Goal: Task Accomplishment & Management: Manage account settings

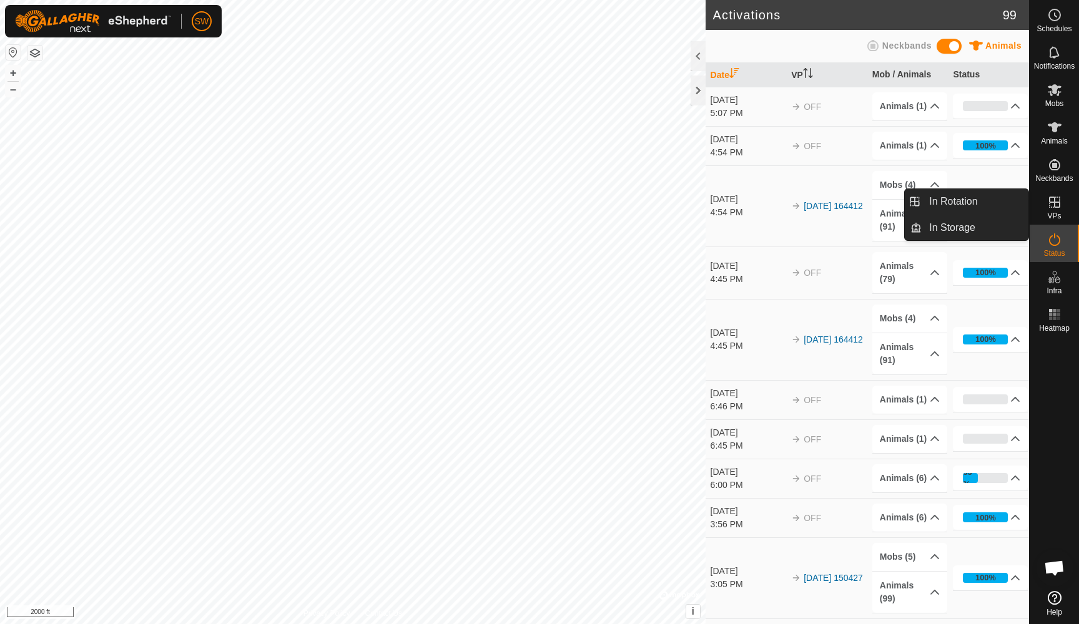
click at [1059, 202] on icon at bounding box center [1054, 202] width 15 height 15
click at [951, 204] on link "In Rotation" at bounding box center [974, 201] width 107 height 25
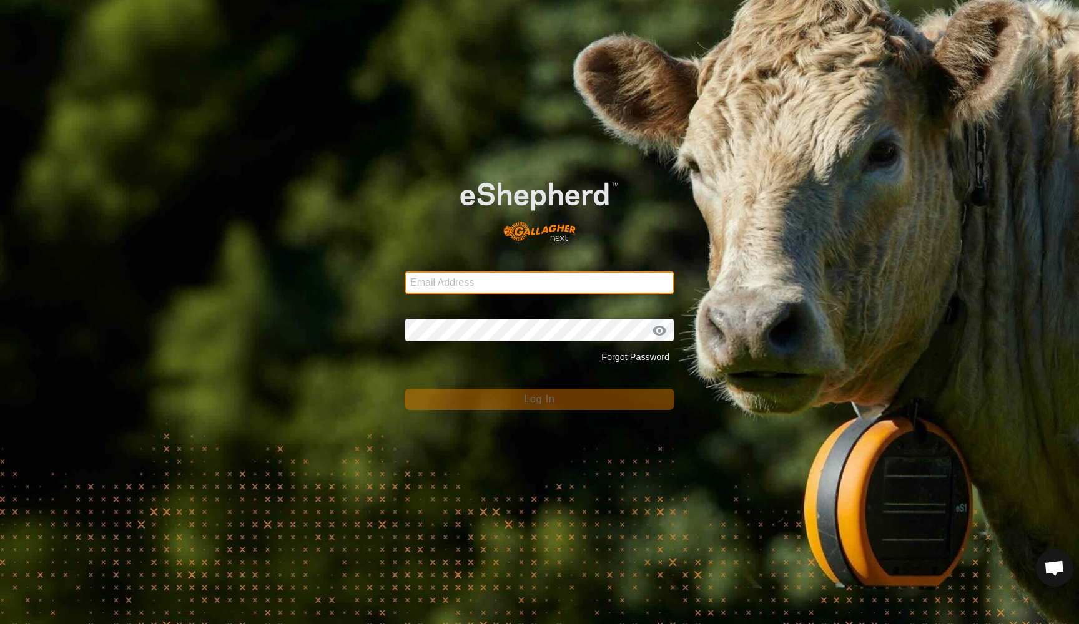
type input "[EMAIL_ADDRESS][DOMAIN_NAME]"
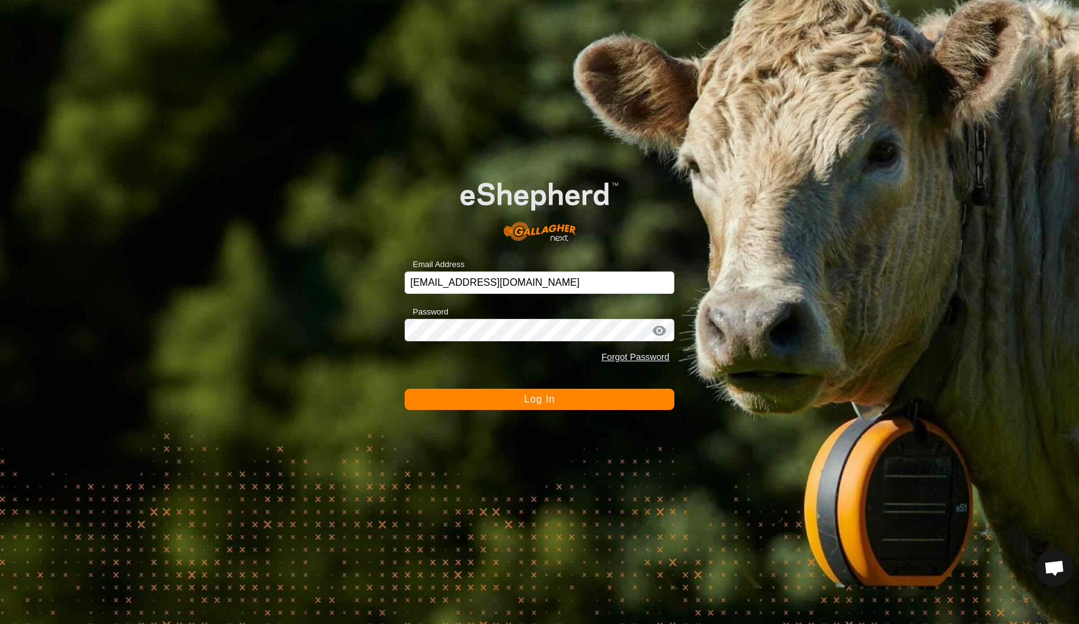
click at [530, 401] on span "Log In" at bounding box center [539, 399] width 31 height 11
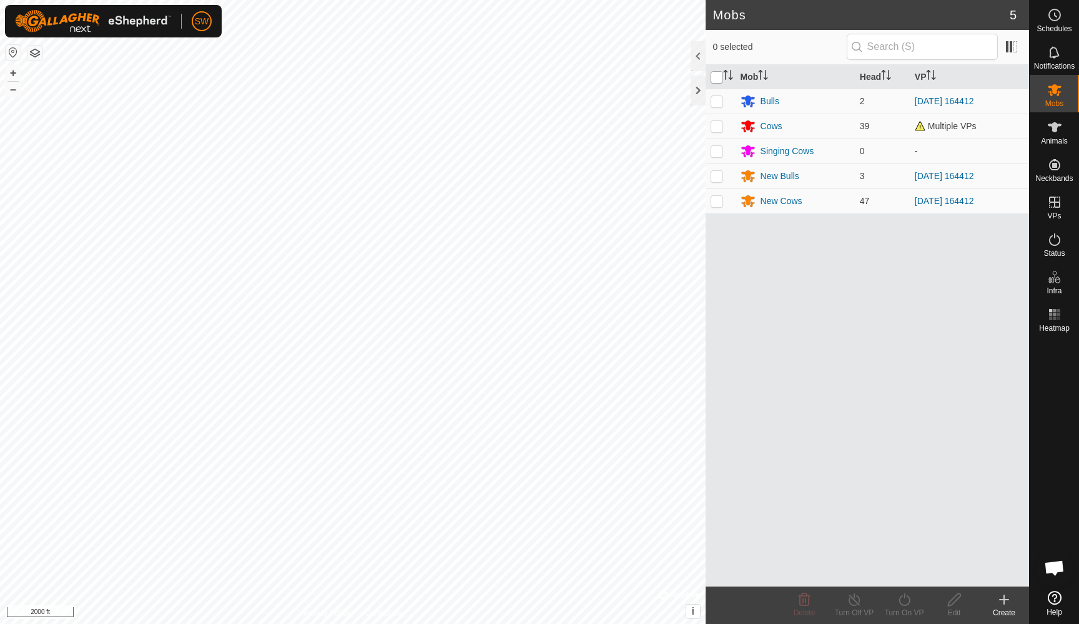
click at [717, 76] on input "checkbox" at bounding box center [716, 77] width 12 height 12
checkbox input "true"
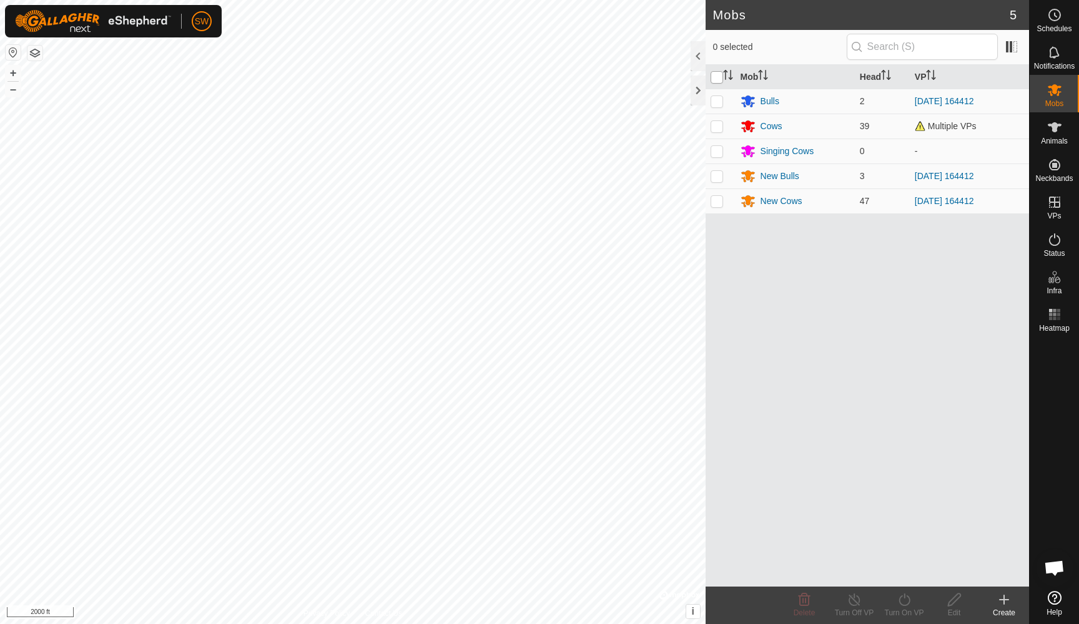
checkbox input "true"
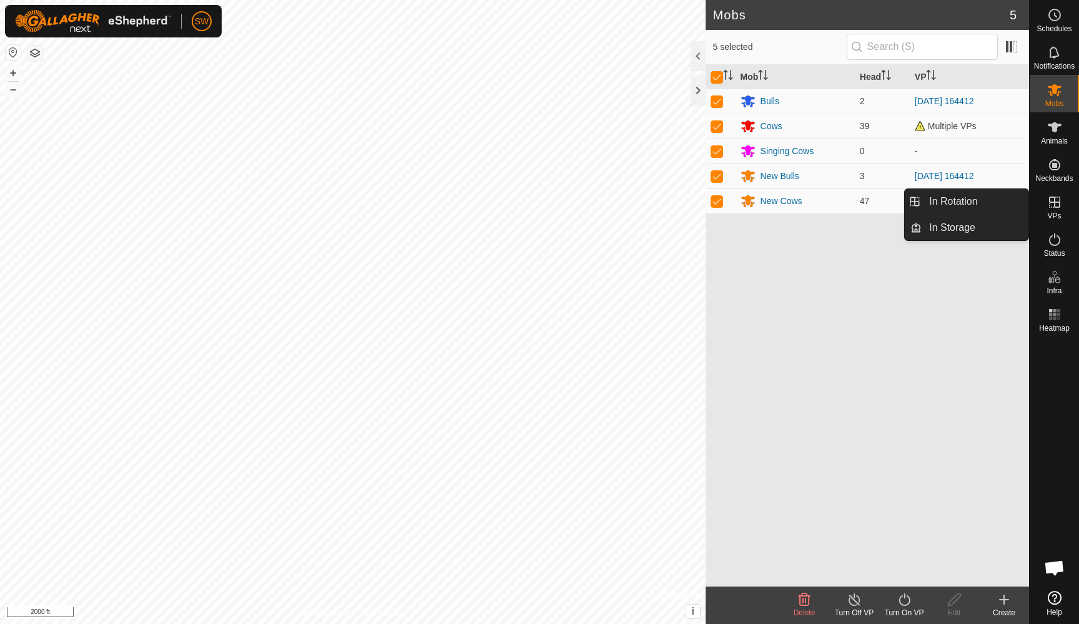
click at [1055, 212] on span "VPs" at bounding box center [1054, 215] width 14 height 7
click at [972, 200] on link "In Rotation" at bounding box center [974, 201] width 107 height 25
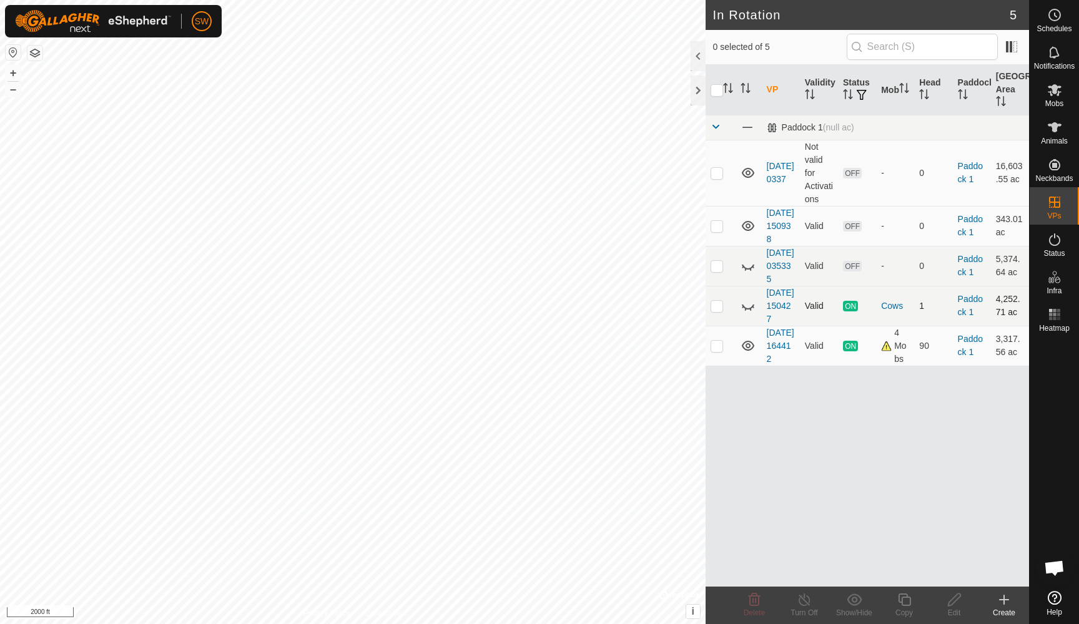
click at [719, 311] on p-checkbox at bounding box center [716, 306] width 12 height 10
checkbox input "false"
click at [719, 351] on p-checkbox at bounding box center [716, 346] width 12 height 10
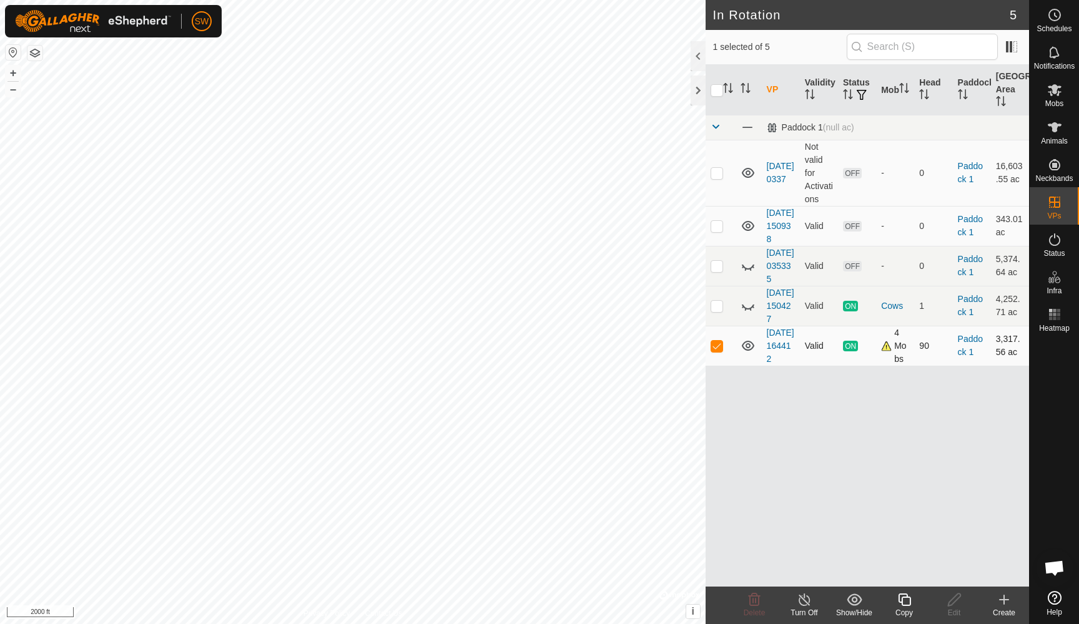
checkbox input "false"
click at [715, 311] on p-checkbox at bounding box center [716, 306] width 12 height 10
checkbox input "false"
click at [717, 271] on p-checkbox at bounding box center [716, 266] width 12 height 10
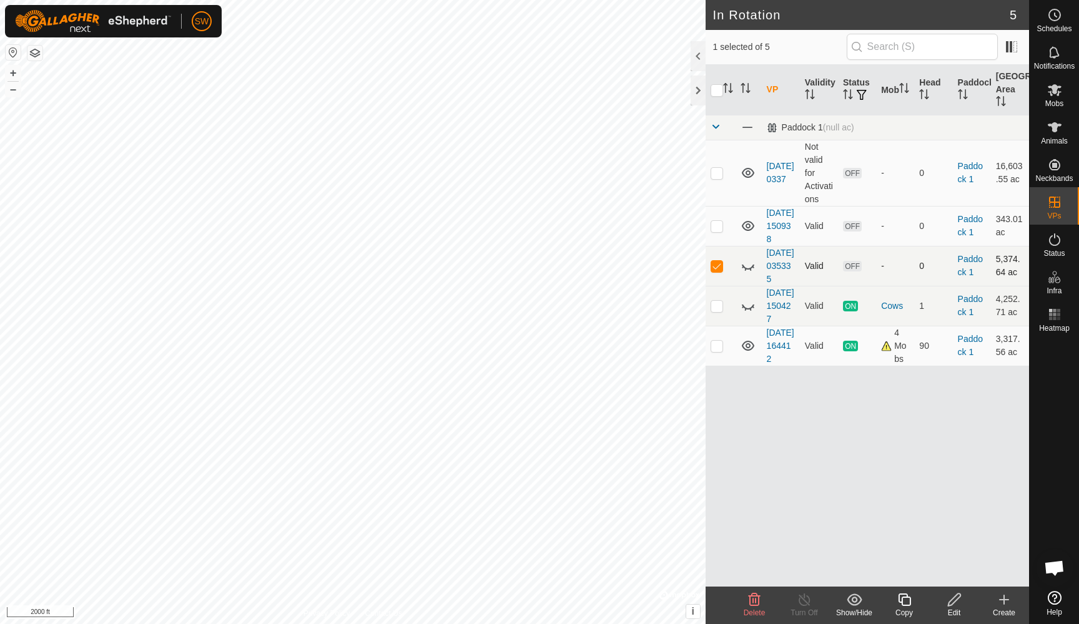
click at [717, 271] on p-checkbox at bounding box center [716, 266] width 12 height 10
checkbox input "false"
click at [713, 231] on p-checkbox at bounding box center [716, 226] width 12 height 10
checkbox input "false"
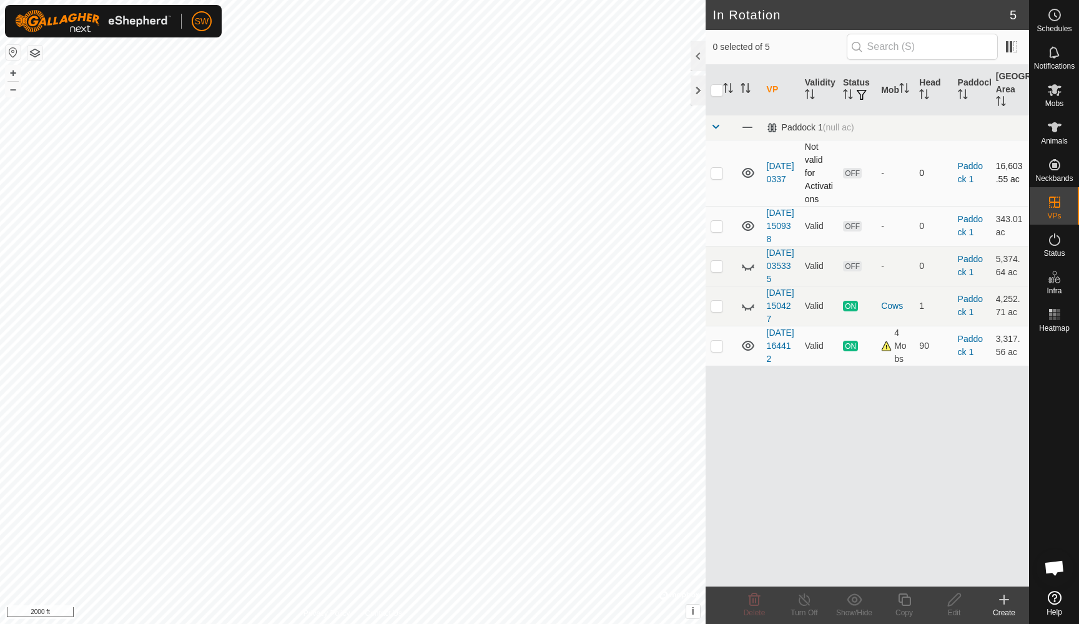
click at [717, 174] on p-checkbox at bounding box center [716, 173] width 12 height 10
checkbox input "false"
click at [721, 311] on p-checkbox at bounding box center [716, 306] width 12 height 10
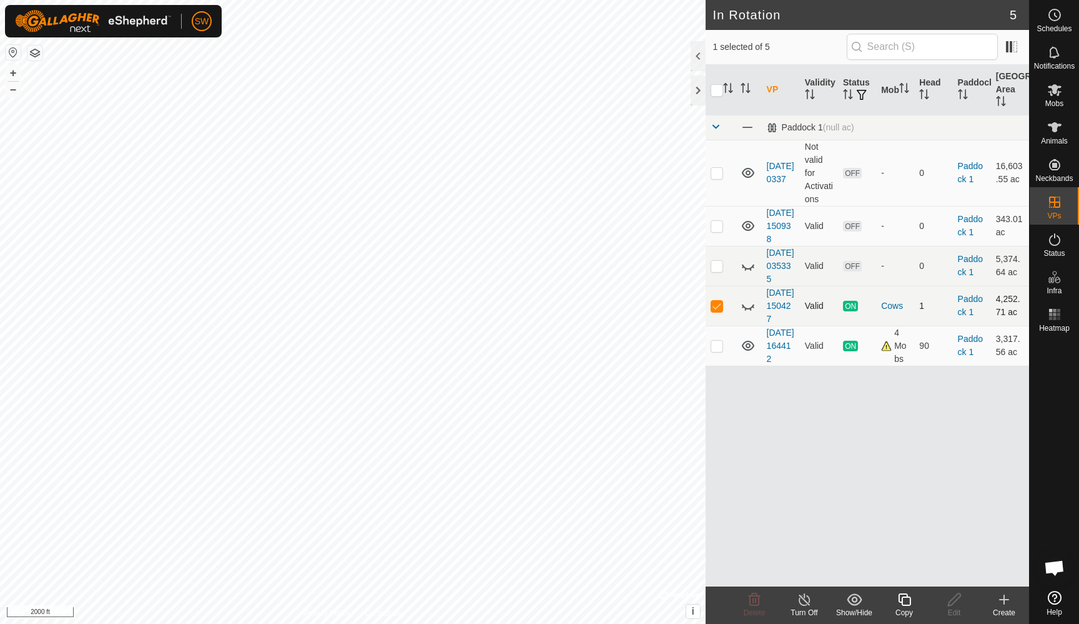
checkbox input "false"
click at [720, 271] on p-checkbox at bounding box center [716, 266] width 12 height 10
checkbox input "false"
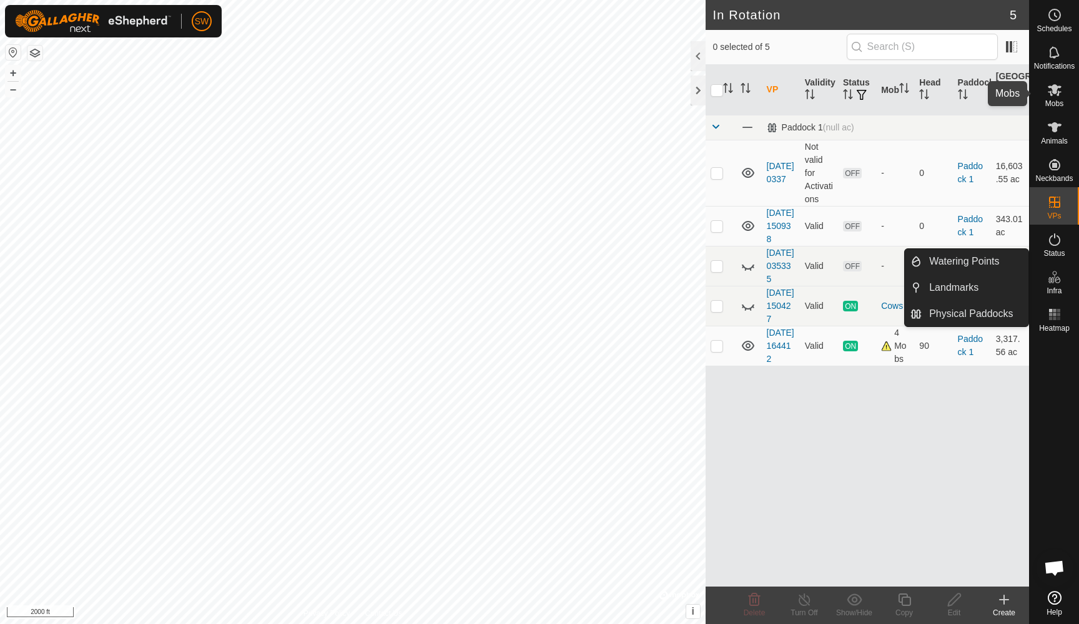
click at [1054, 94] on icon at bounding box center [1054, 89] width 15 height 15
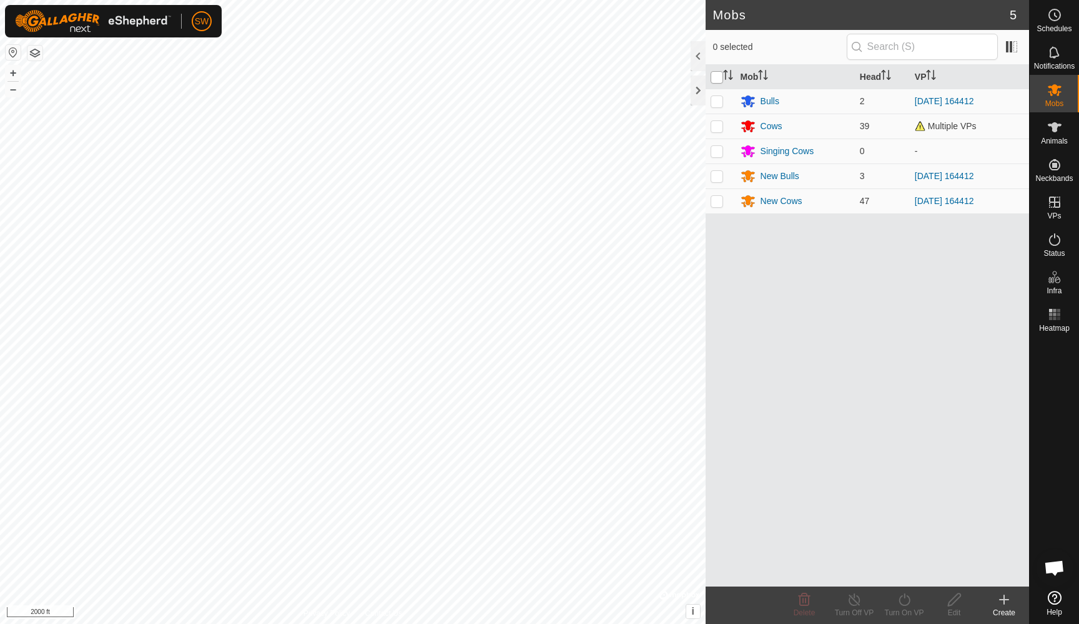
click at [721, 77] on input "checkbox" at bounding box center [716, 77] width 12 height 12
checkbox input "true"
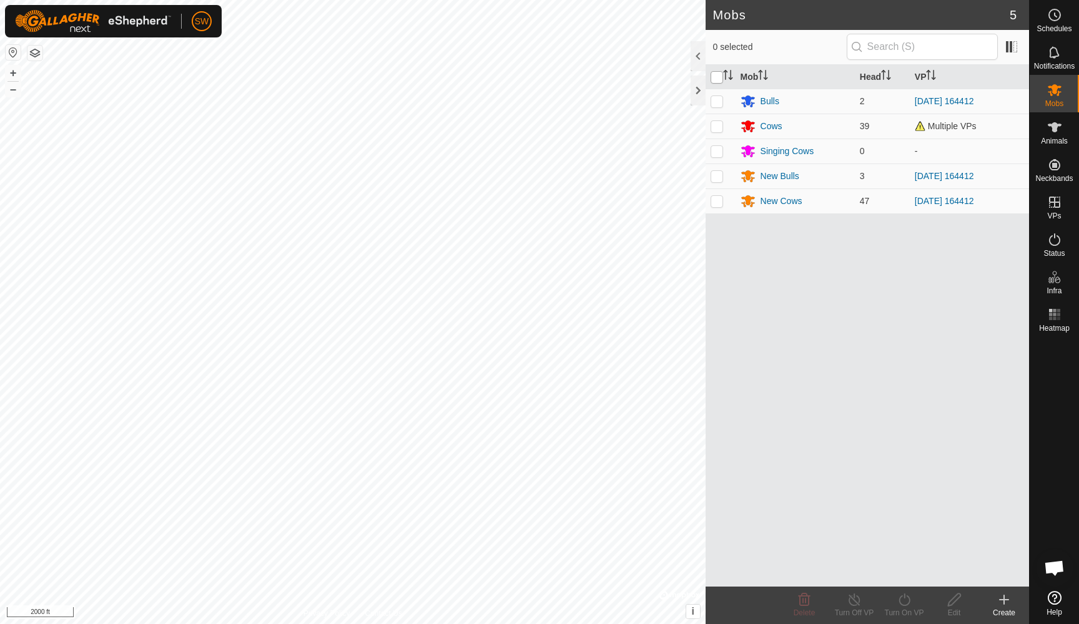
checkbox input "true"
click at [909, 600] on icon at bounding box center [903, 600] width 11 height 12
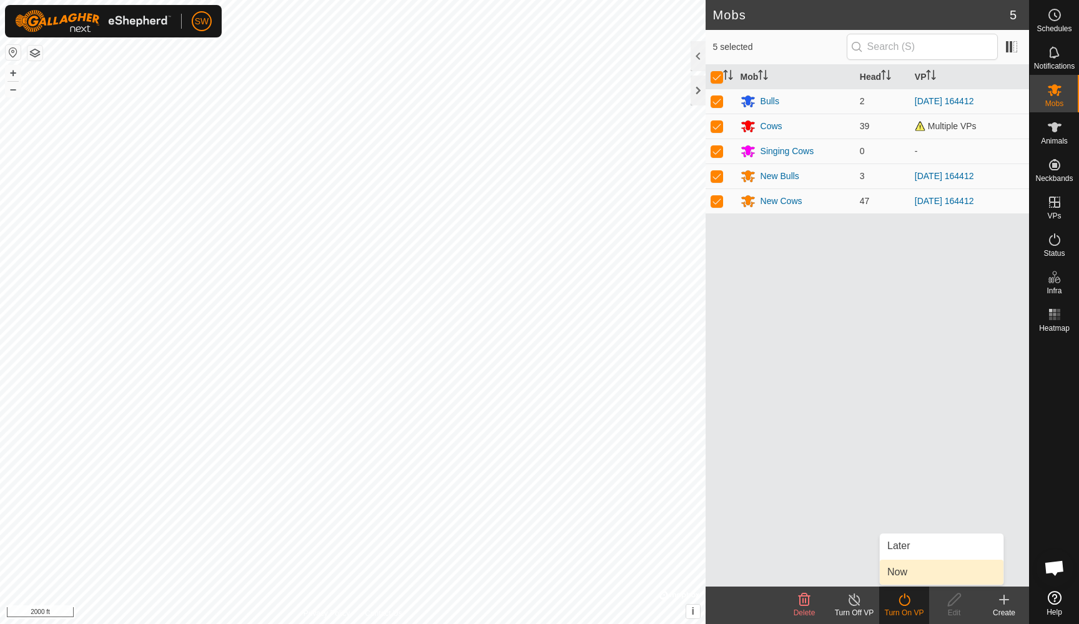
click at [918, 572] on link "Now" at bounding box center [941, 572] width 124 height 25
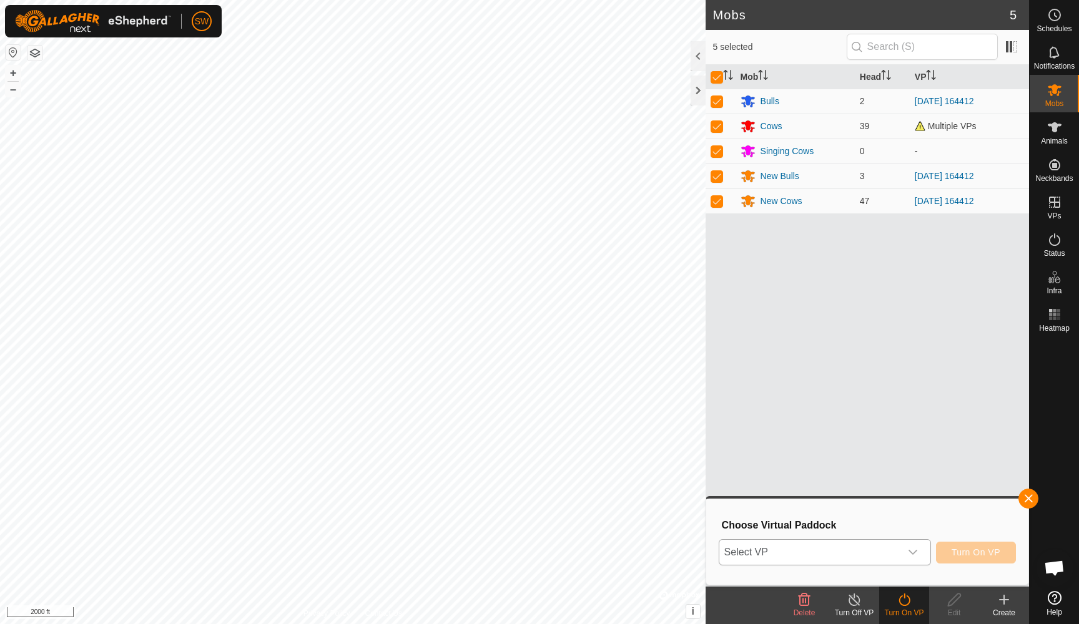
click at [916, 549] on icon "dropdown trigger" at bounding box center [913, 552] width 10 height 10
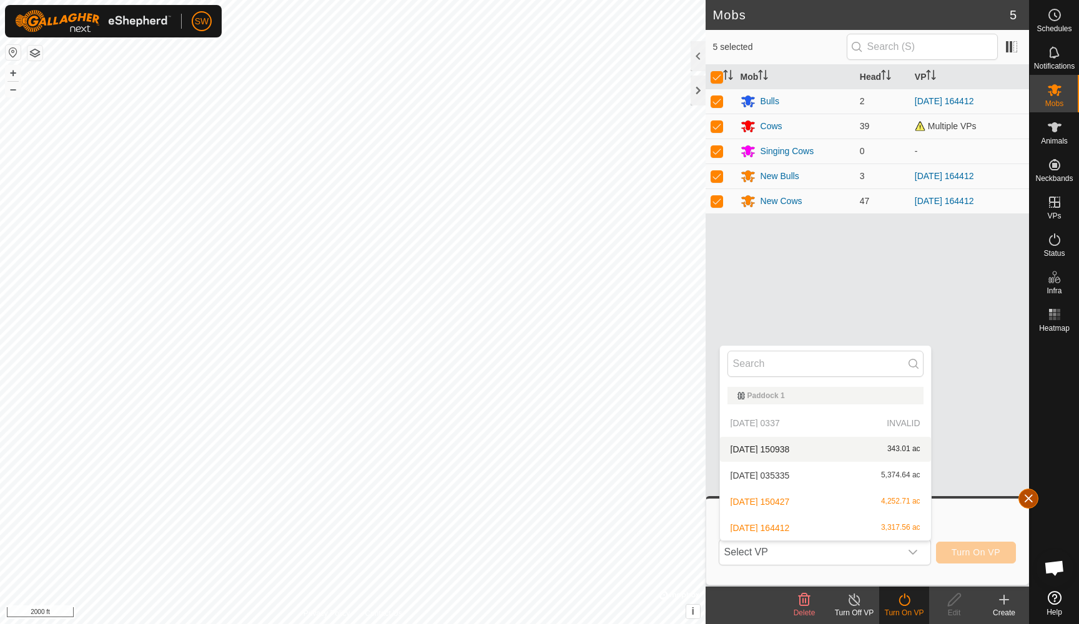
click at [1024, 501] on span "button" at bounding box center [1028, 499] width 10 height 10
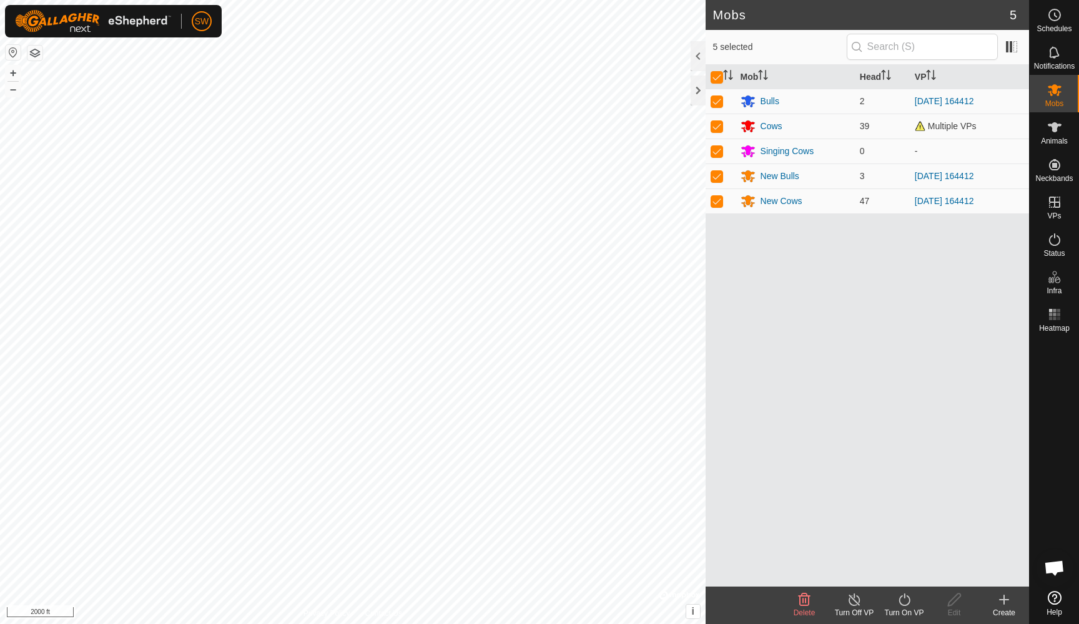
click at [1000, 600] on icon at bounding box center [1003, 600] width 9 height 0
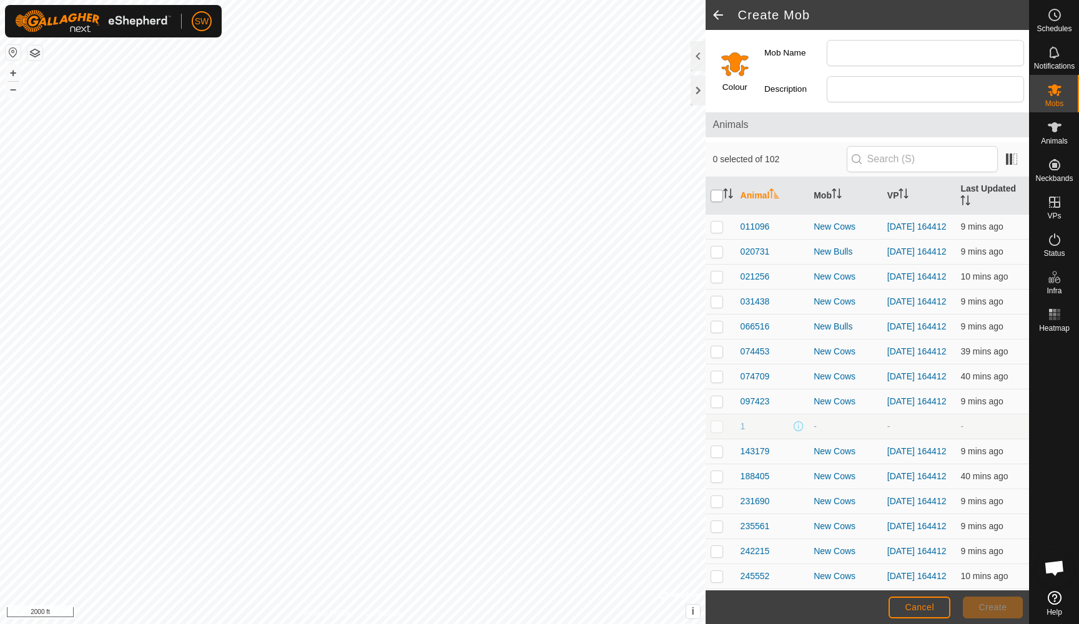
click at [716, 194] on input "checkbox" at bounding box center [716, 196] width 12 height 12
checkbox input "true"
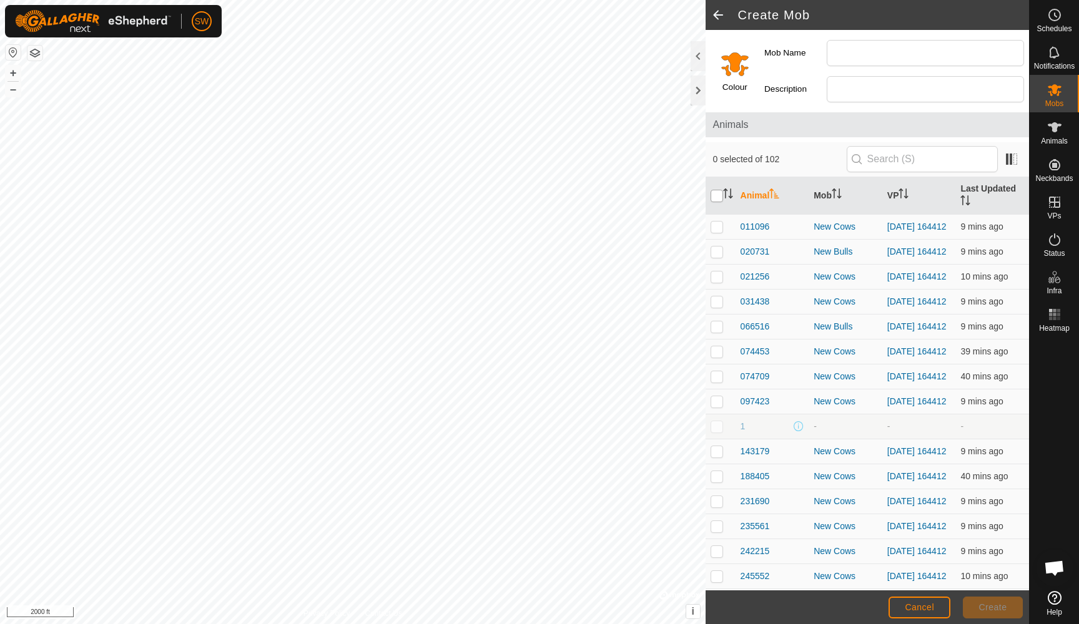
checkbox input "true"
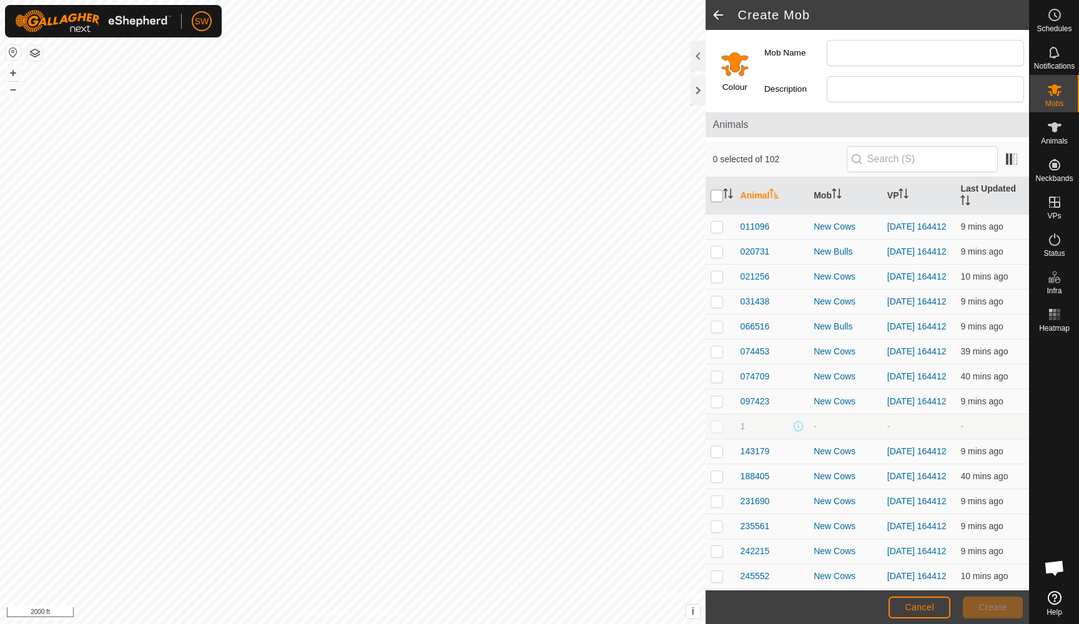
checkbox input "true"
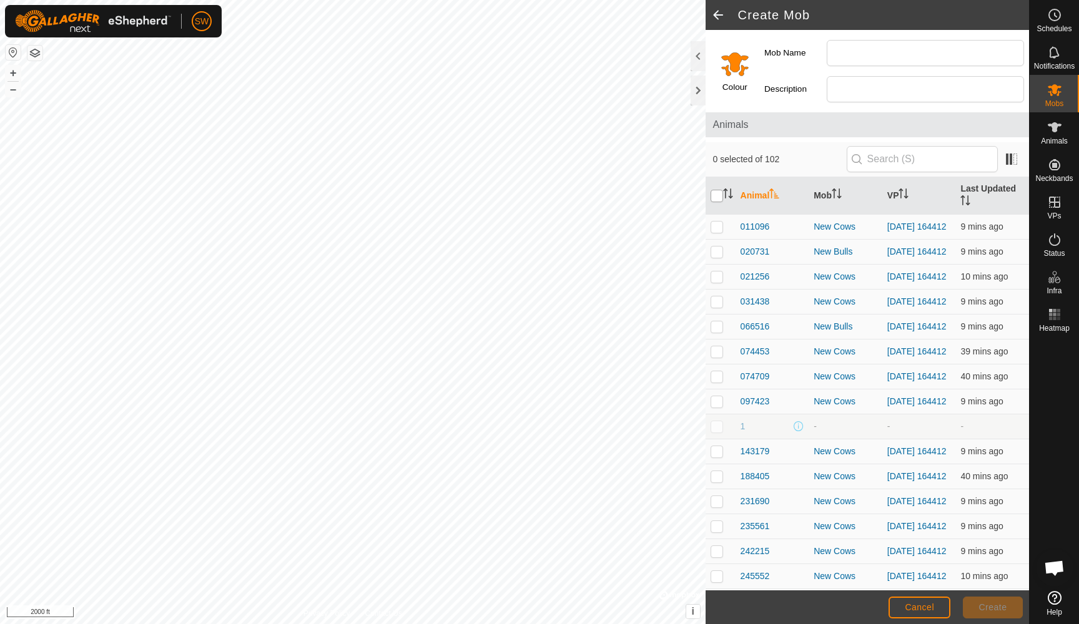
checkbox input "true"
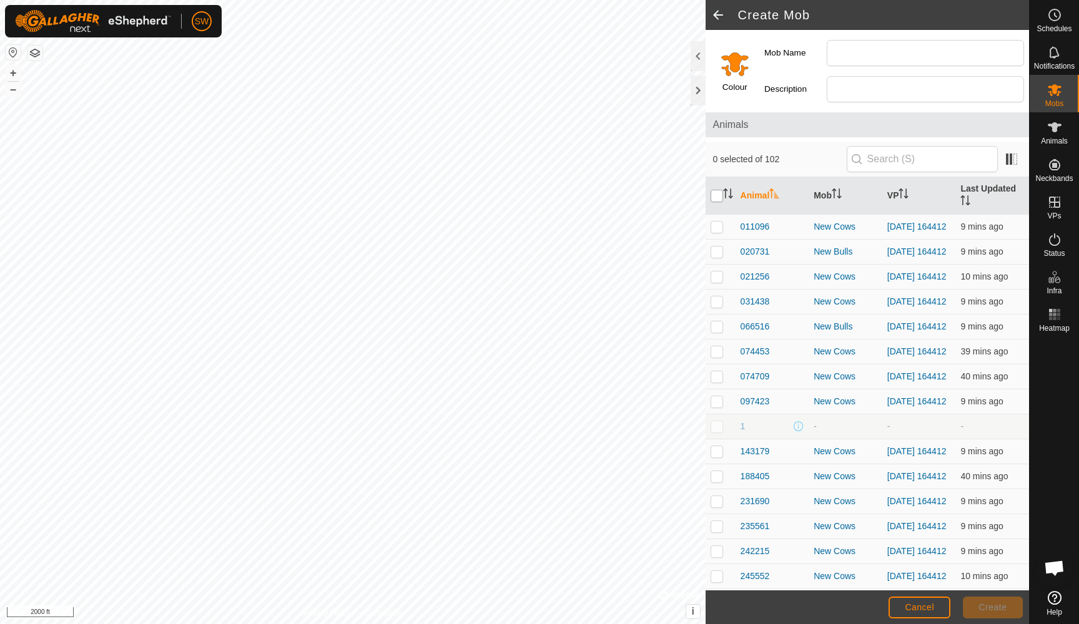
checkbox input "true"
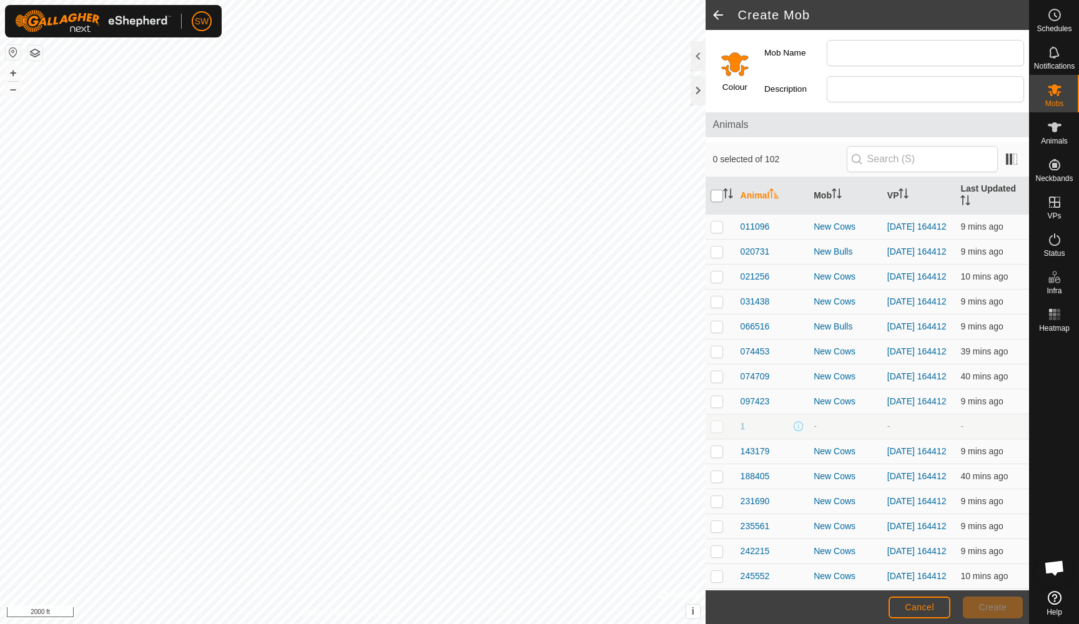
checkbox input "true"
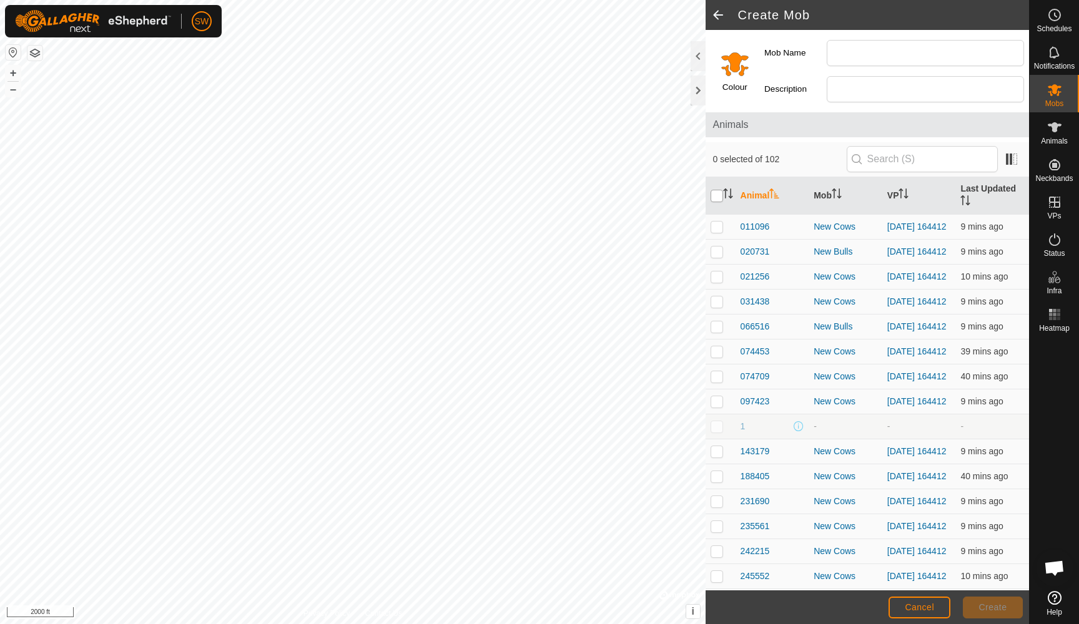
checkbox input "true"
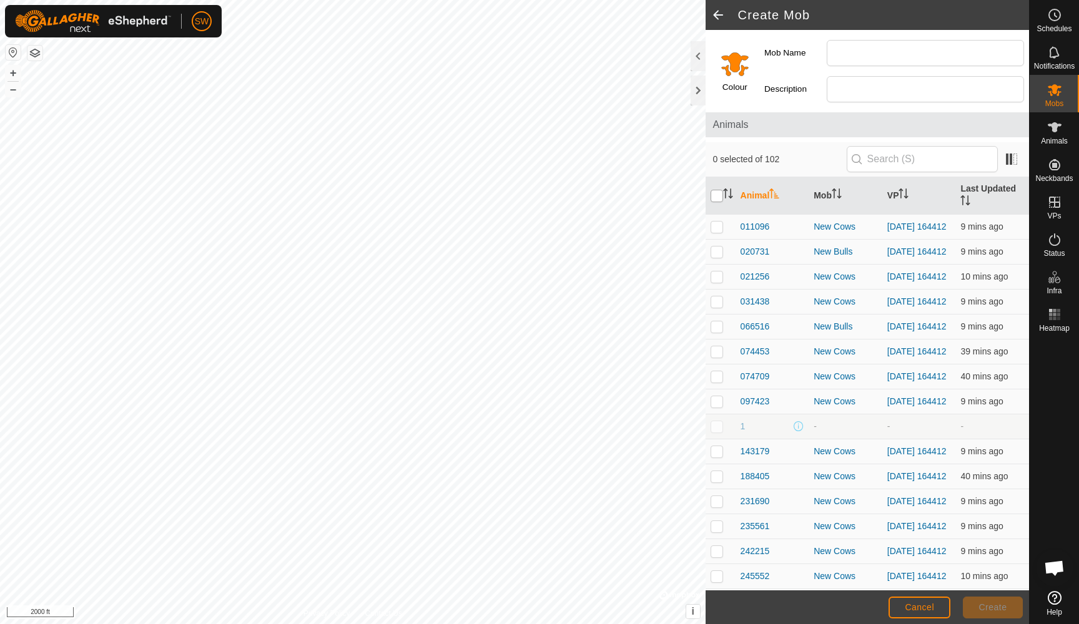
checkbox input "true"
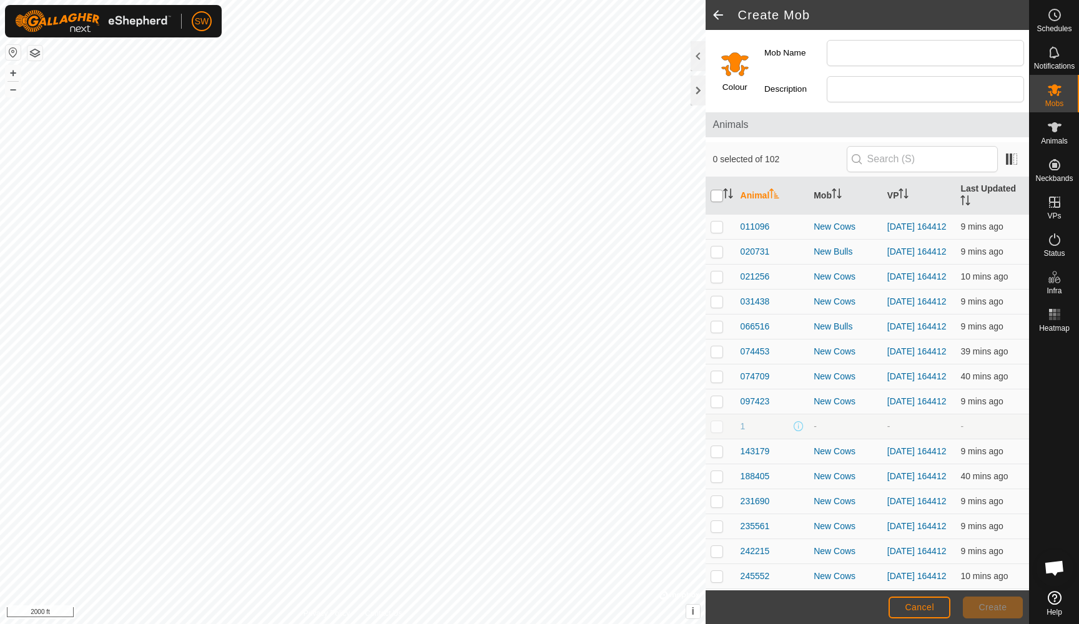
checkbox input "true"
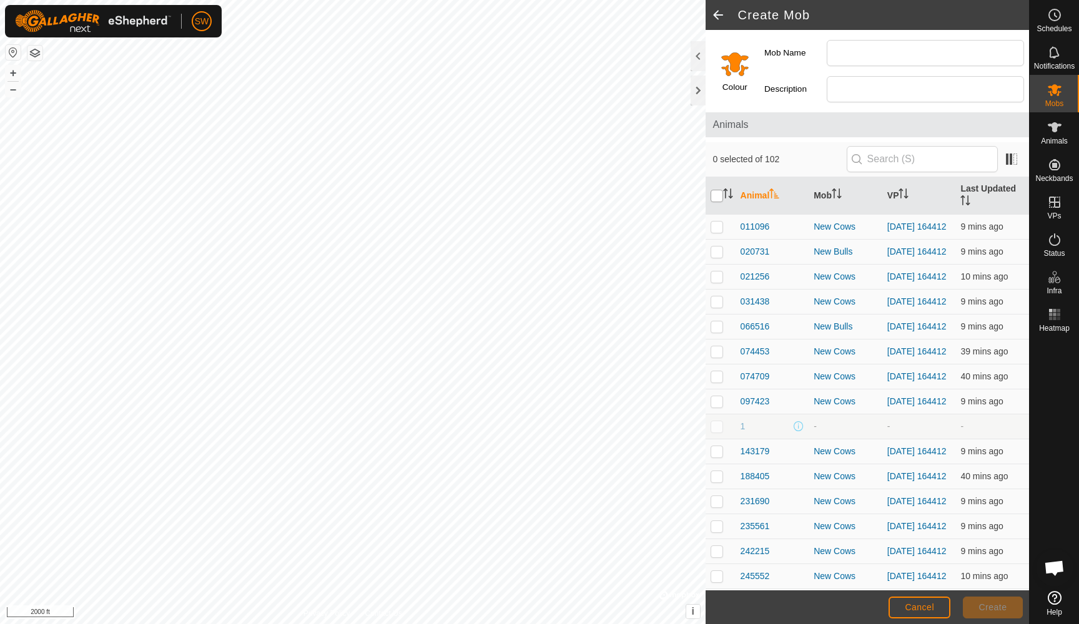
checkbox input "true"
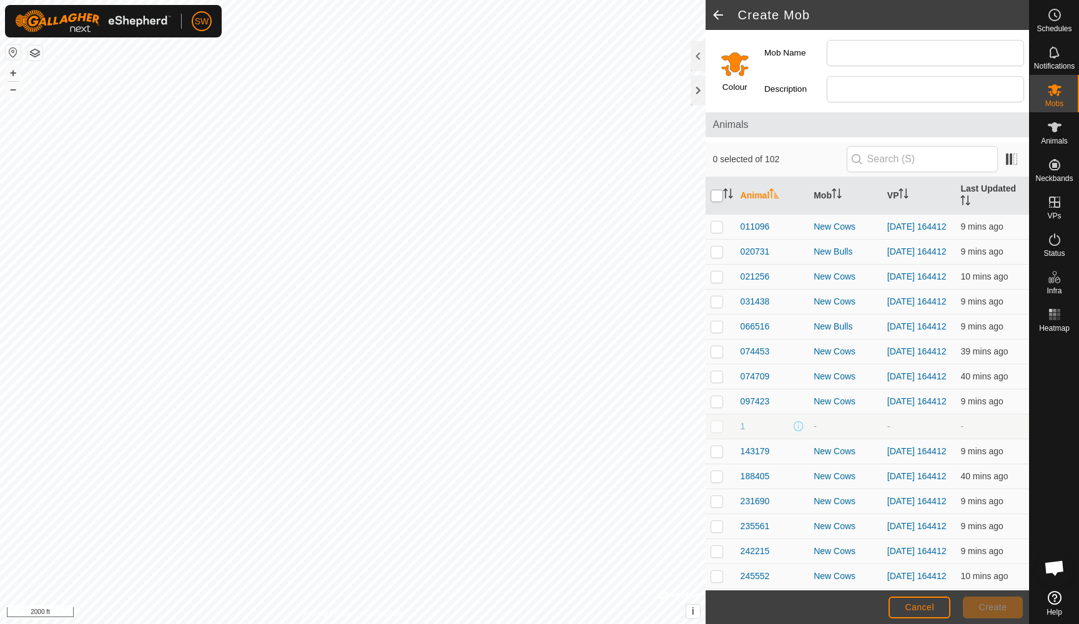
checkbox input "true"
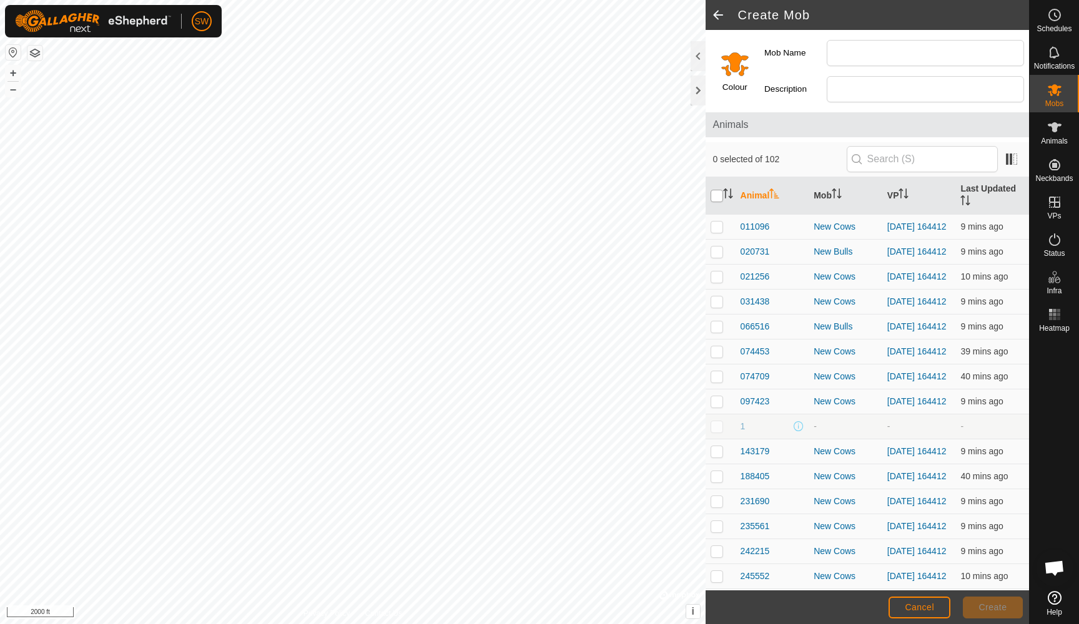
checkbox input "true"
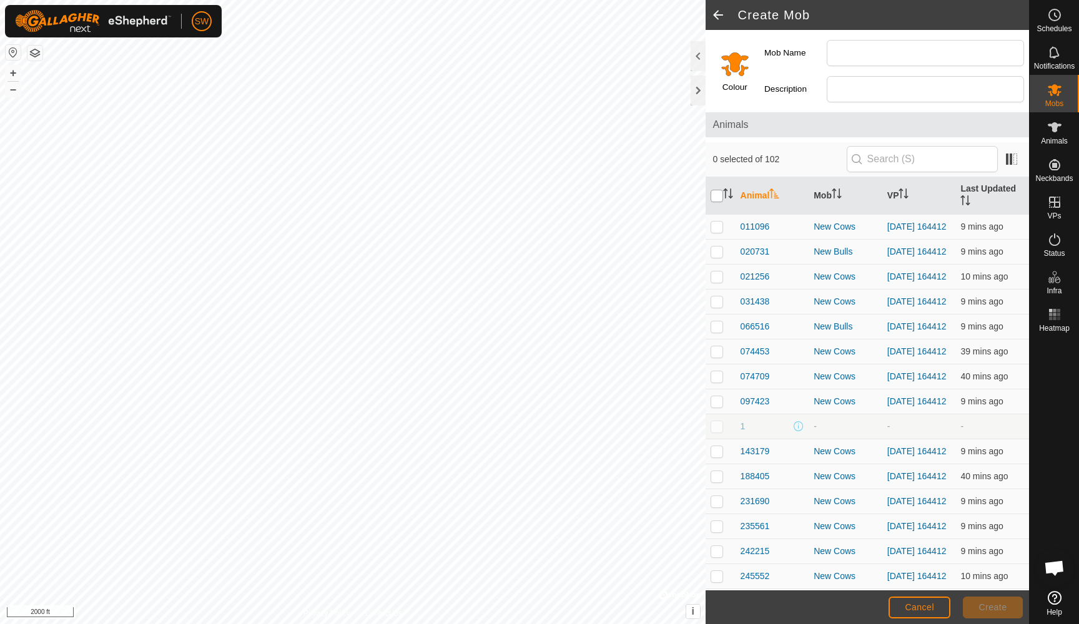
checkbox input "true"
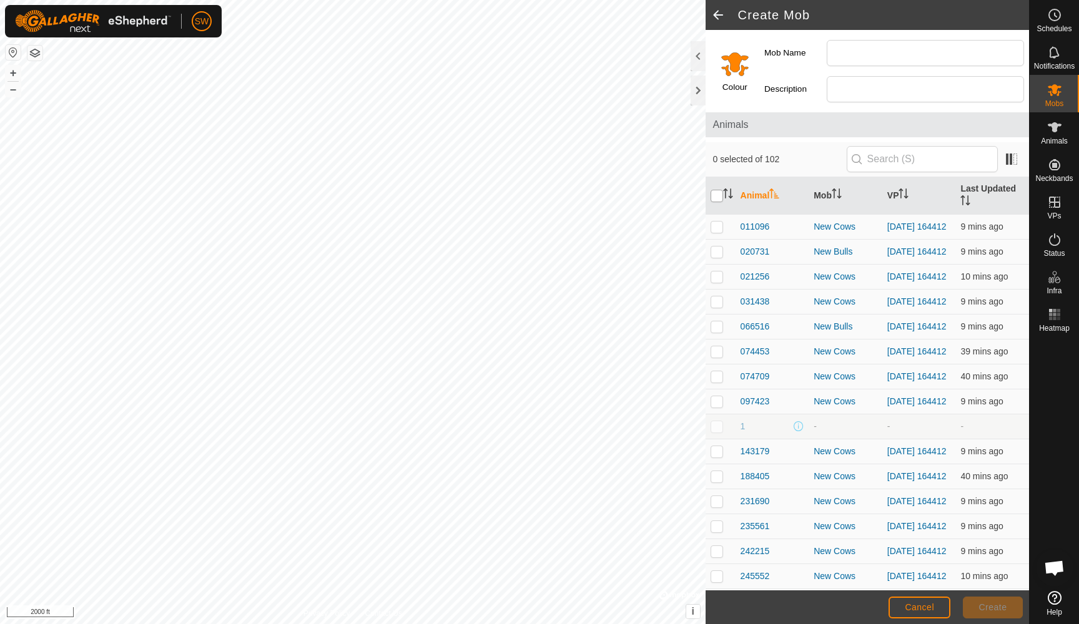
checkbox input "true"
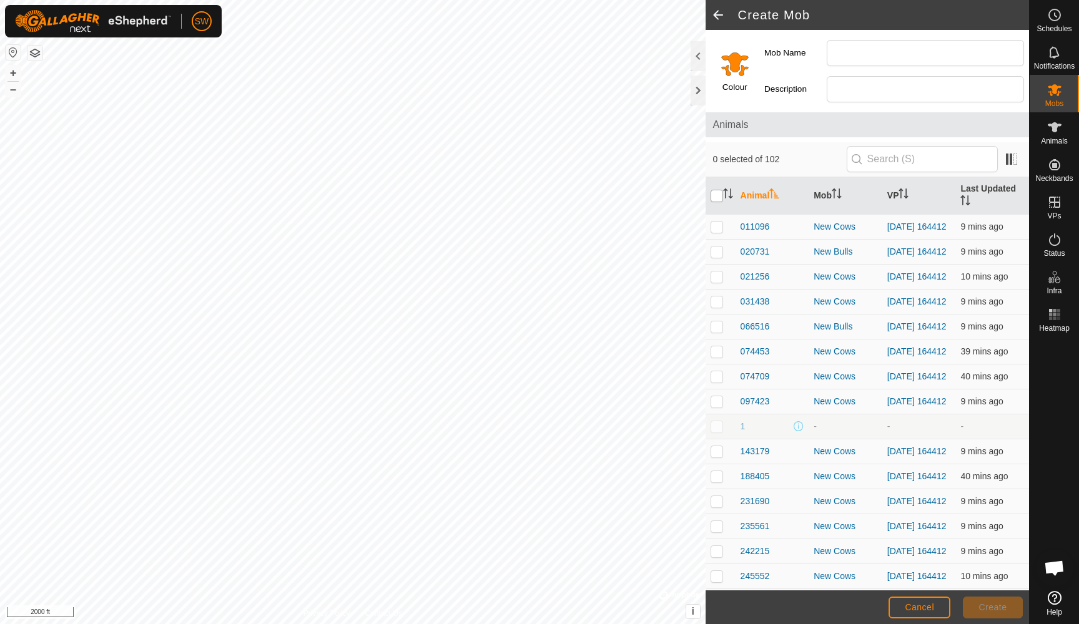
checkbox input "true"
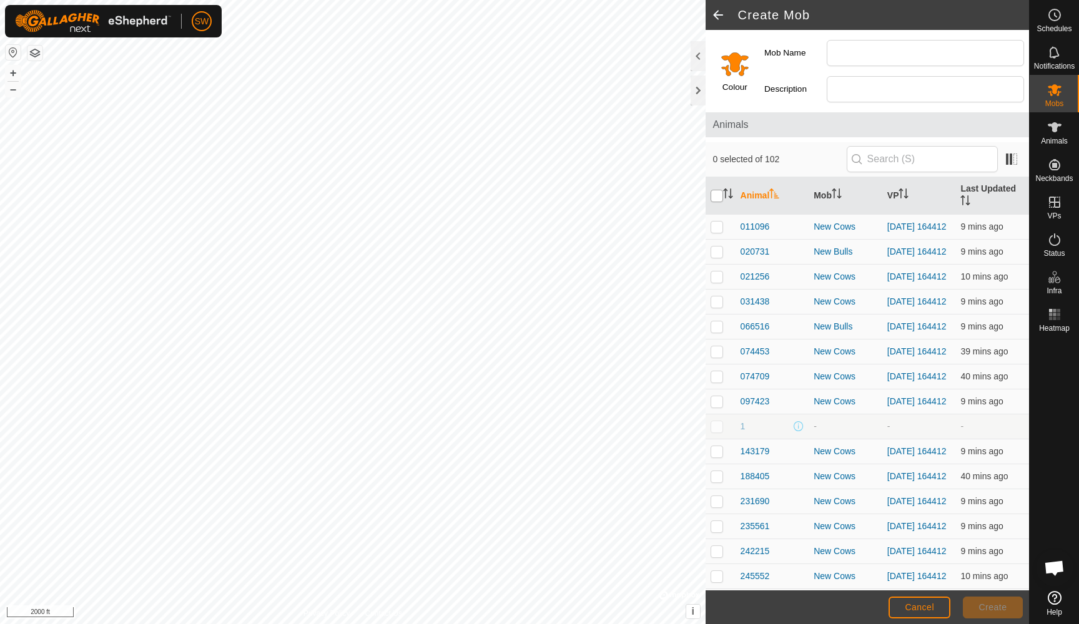
checkbox input "true"
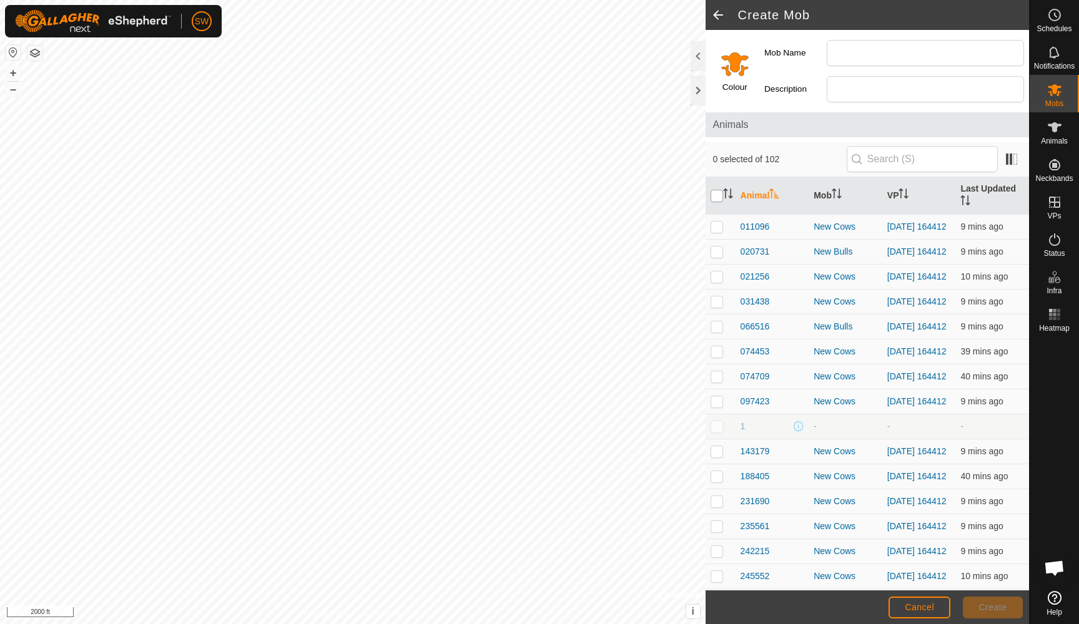
checkbox input "true"
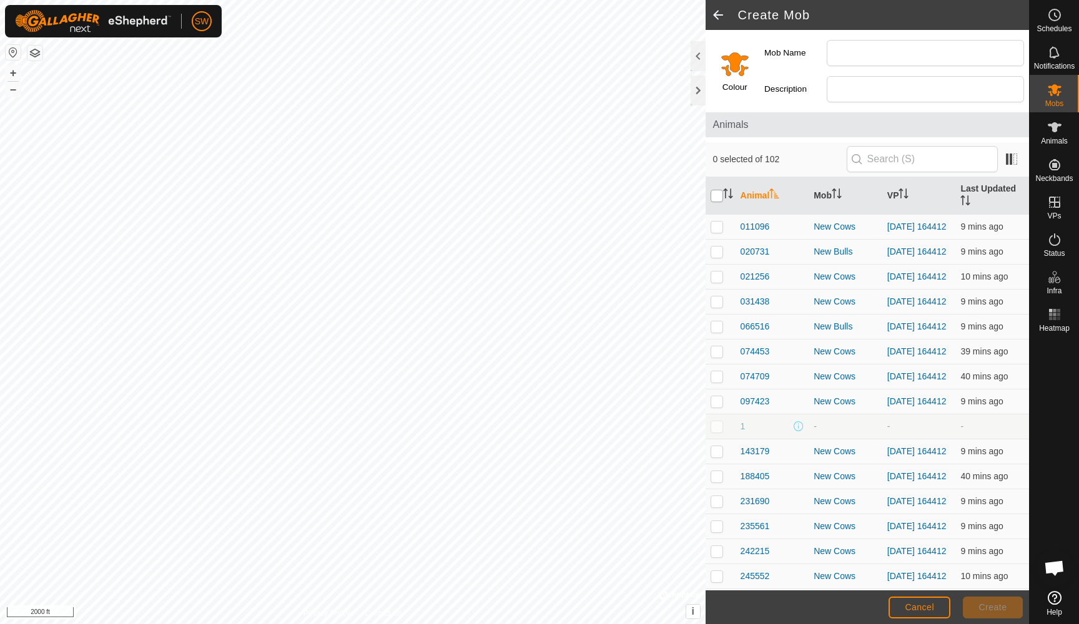
checkbox input "true"
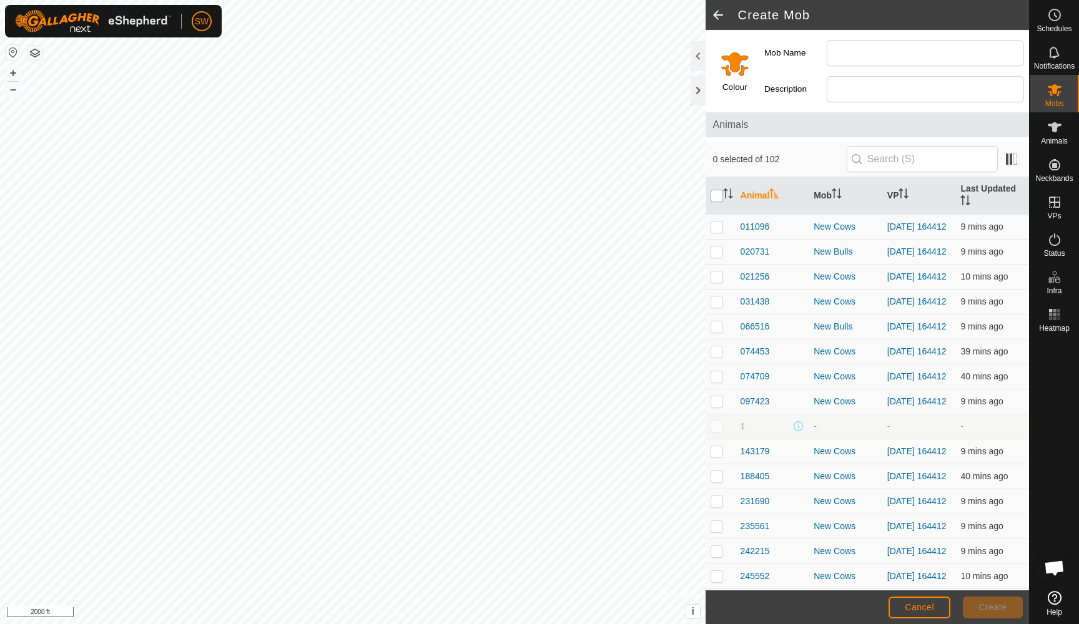
checkbox input "true"
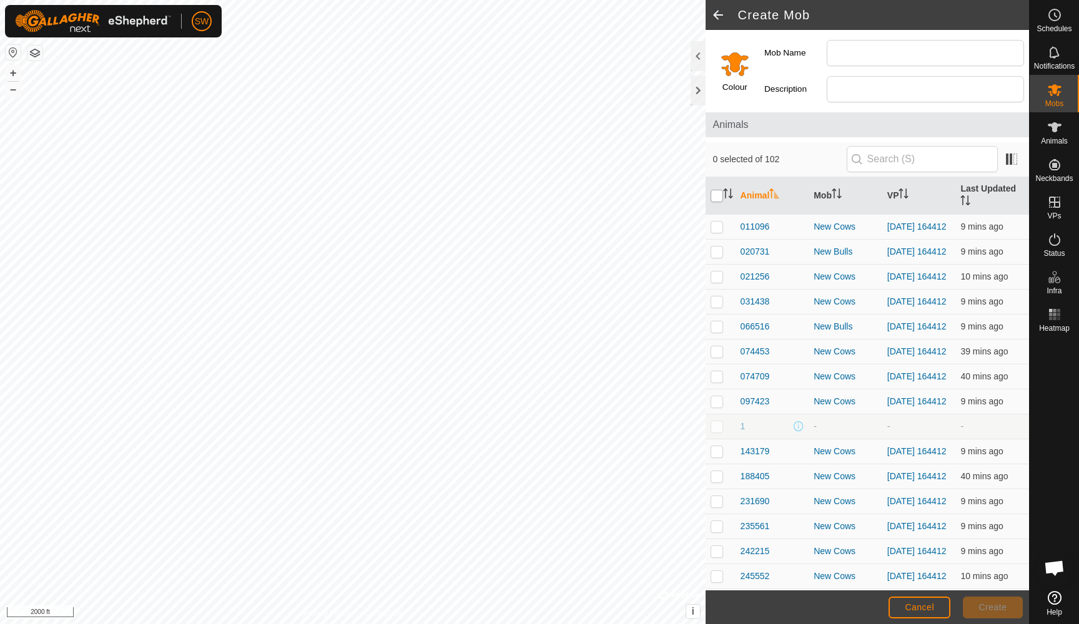
checkbox input "true"
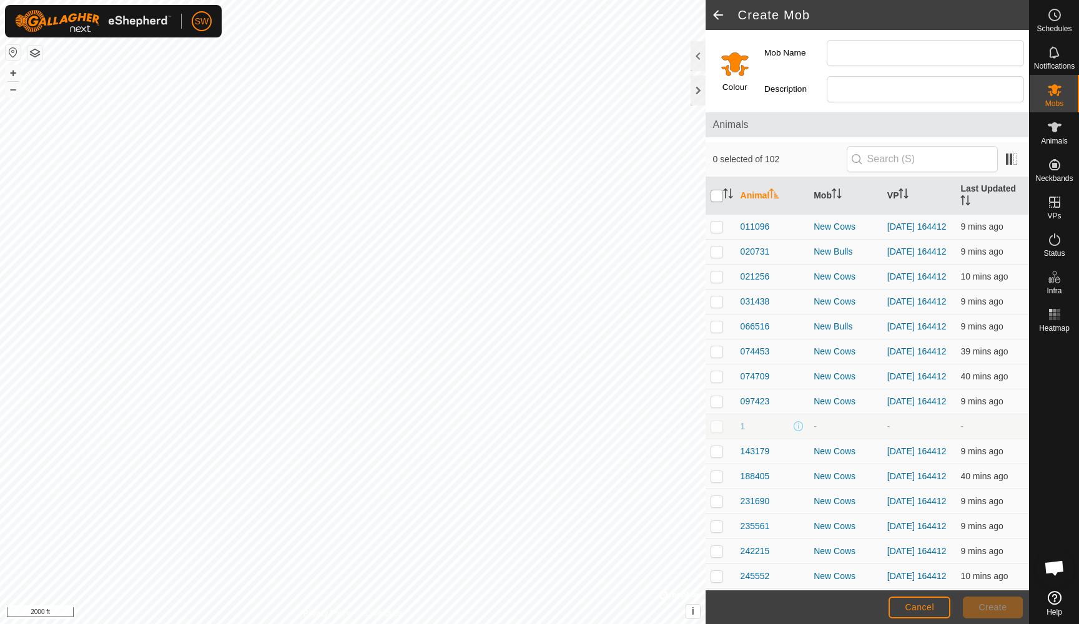
checkbox input "true"
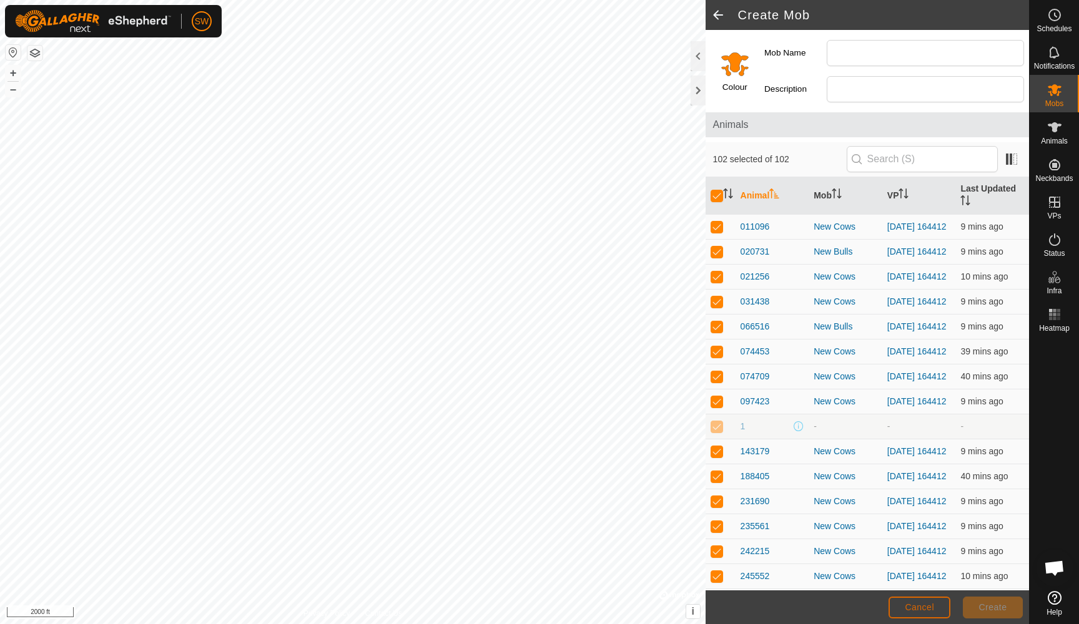
click at [913, 601] on button "Cancel" at bounding box center [919, 608] width 62 height 22
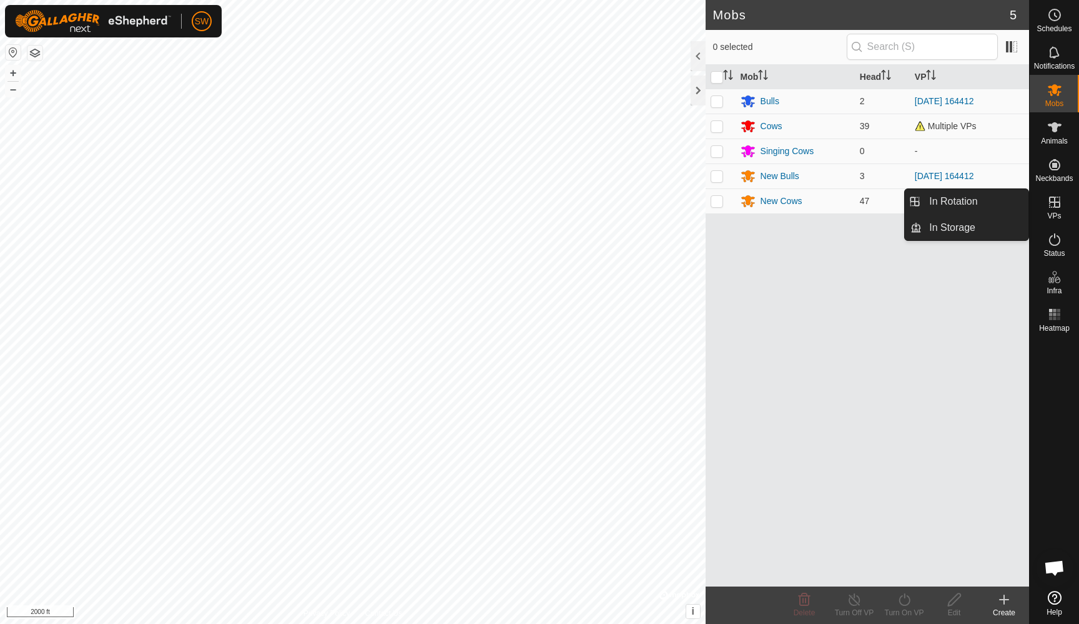
click at [1055, 208] on icon at bounding box center [1054, 202] width 11 height 11
click at [967, 205] on link "In Rotation" at bounding box center [974, 201] width 107 height 25
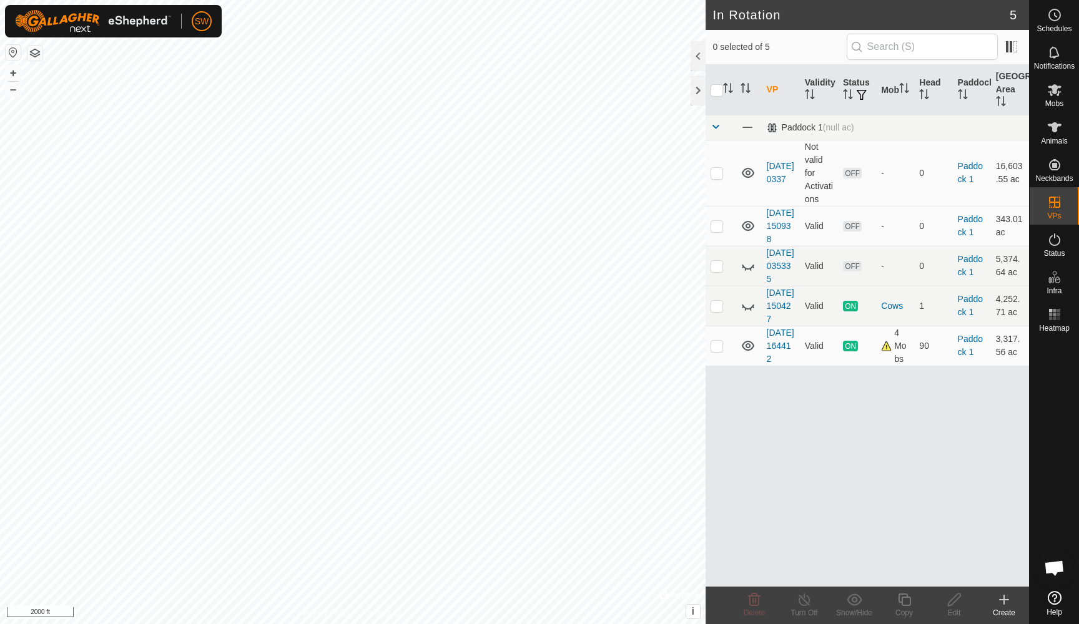
click at [1004, 595] on icon at bounding box center [1004, 599] width 0 height 9
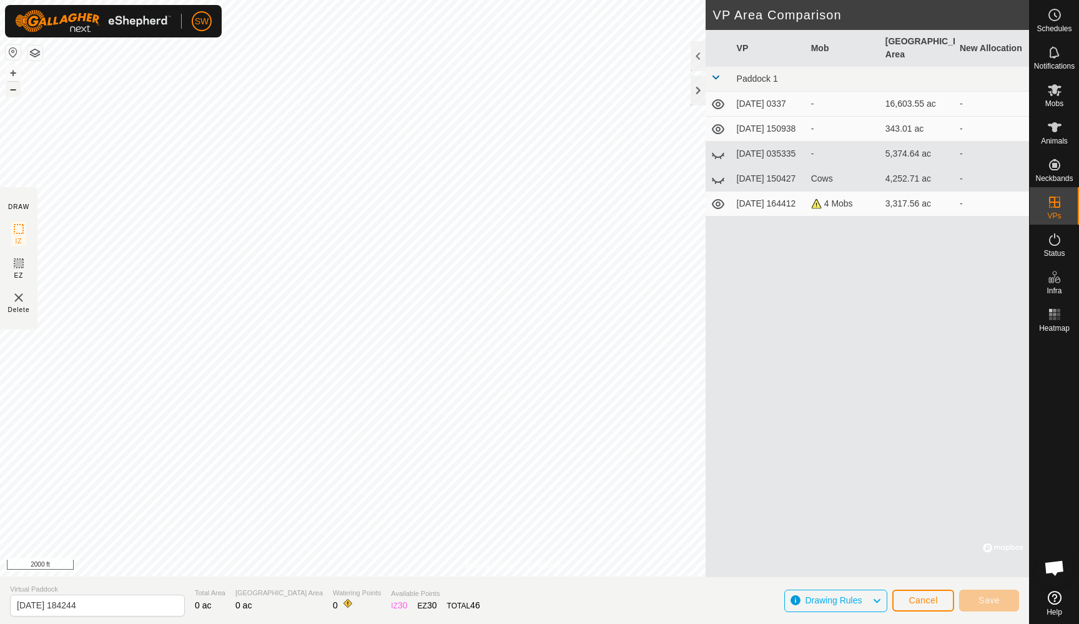
click at [12, 91] on button "–" at bounding box center [13, 89] width 15 height 15
click at [987, 598] on span "Save" at bounding box center [988, 600] width 21 height 10
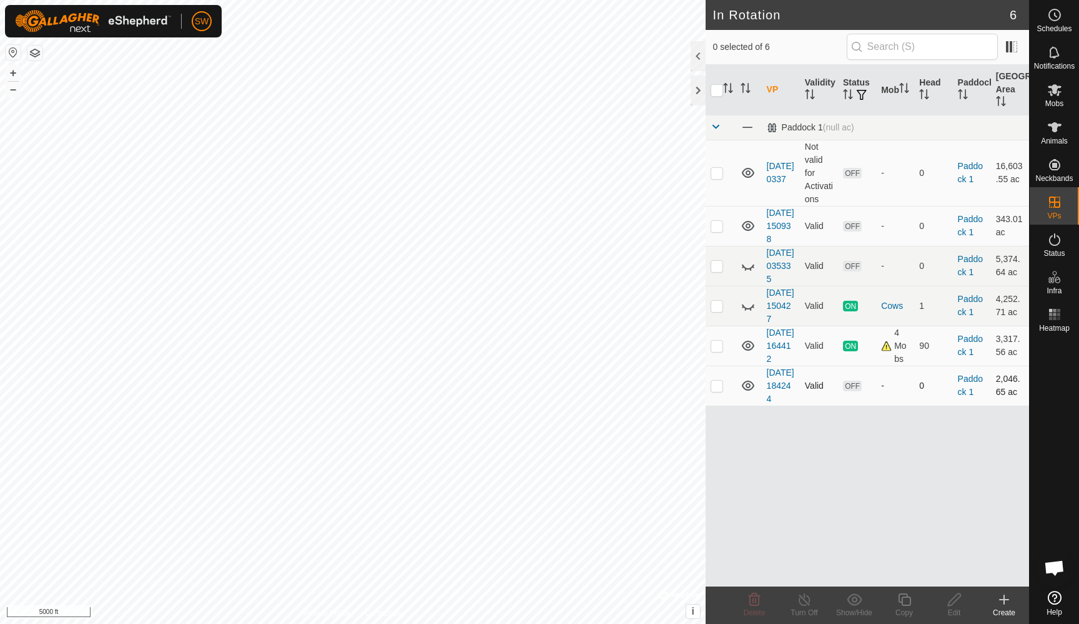
click at [720, 391] on p-checkbox at bounding box center [716, 386] width 12 height 10
checkbox input "true"
click at [1055, 92] on icon at bounding box center [1054, 90] width 14 height 12
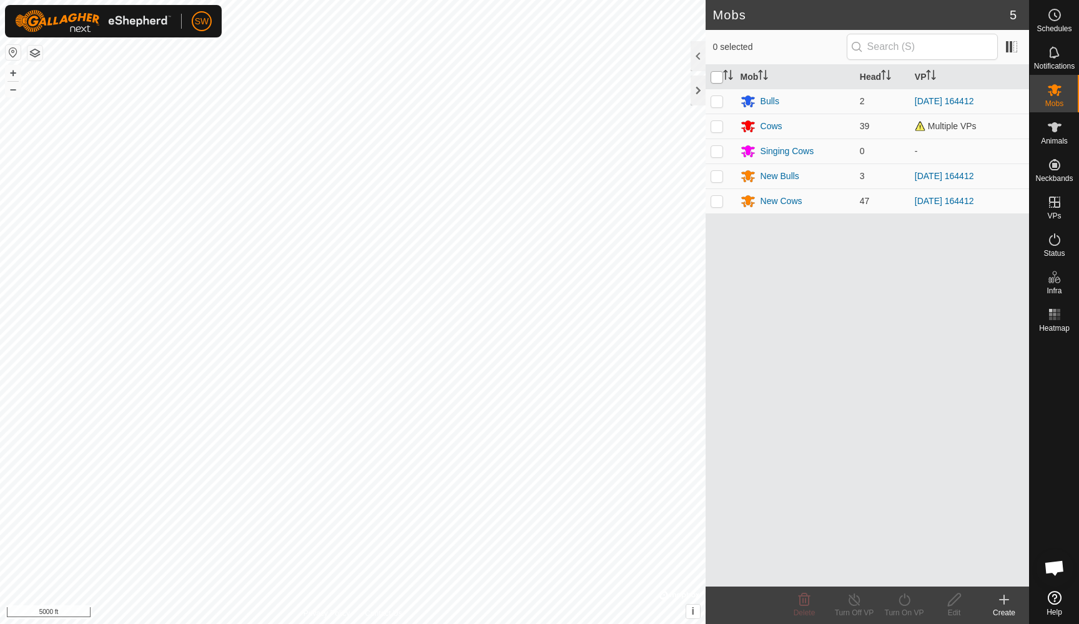
click at [719, 80] on input "checkbox" at bounding box center [716, 77] width 12 height 12
checkbox input "true"
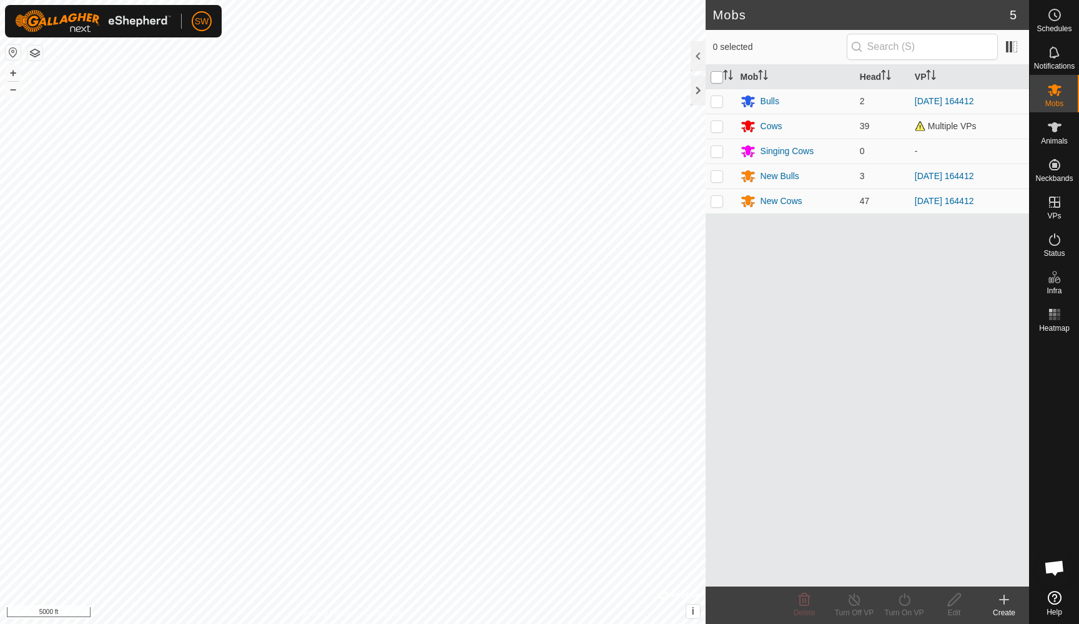
checkbox input "true"
click at [904, 601] on icon at bounding box center [904, 599] width 16 height 15
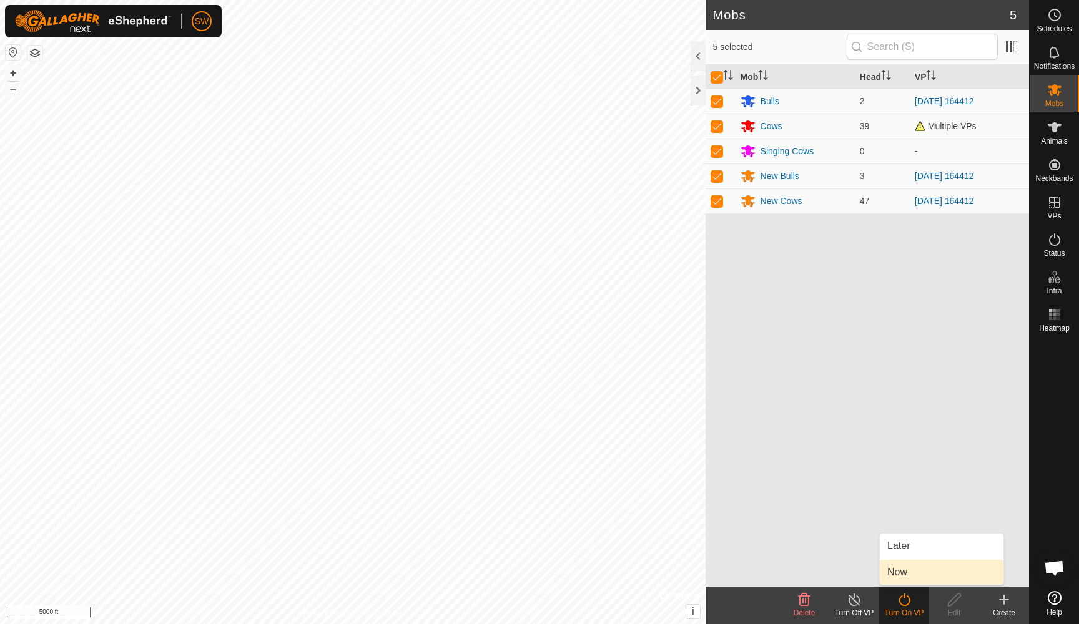
click at [911, 572] on link "Now" at bounding box center [941, 572] width 124 height 25
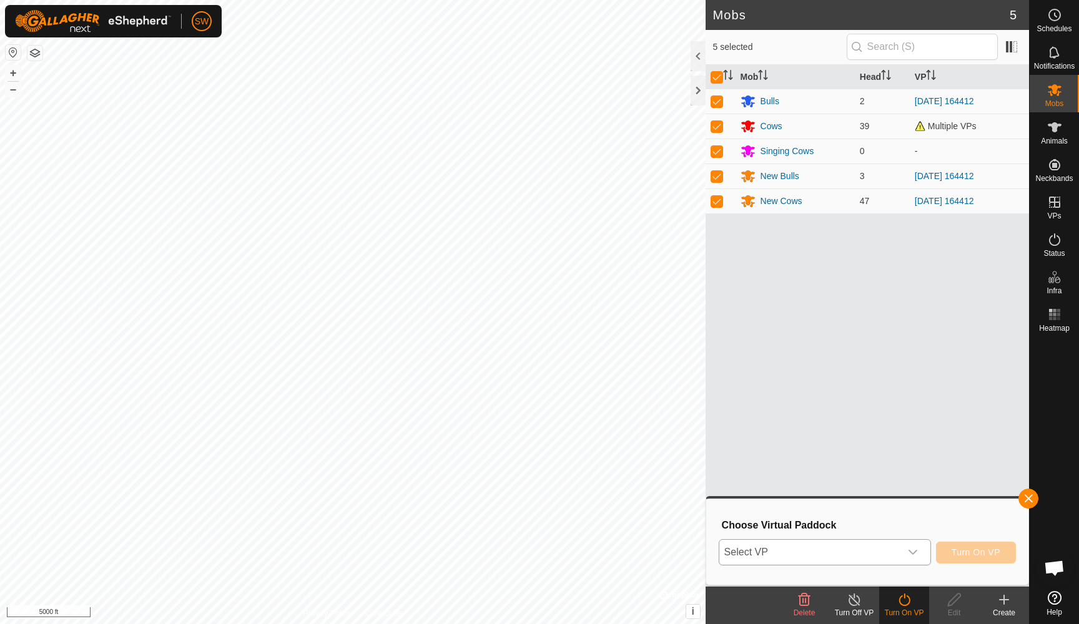
click at [910, 557] on div "dropdown trigger" at bounding box center [912, 552] width 25 height 25
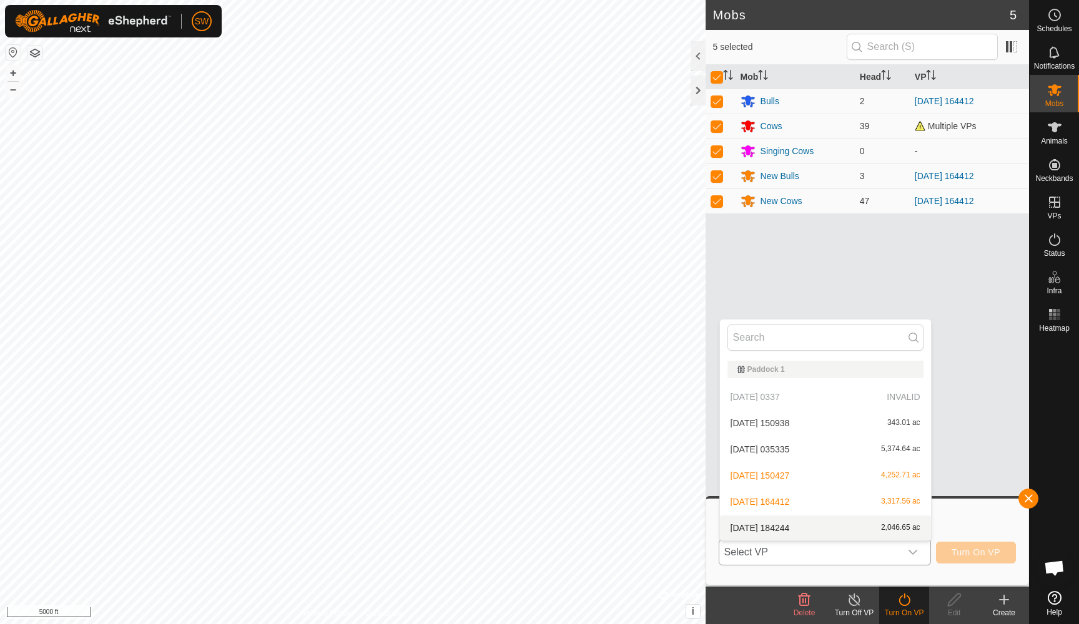
click at [868, 529] on li "[DATE] 184244 2,046.65 ac" at bounding box center [825, 528] width 211 height 25
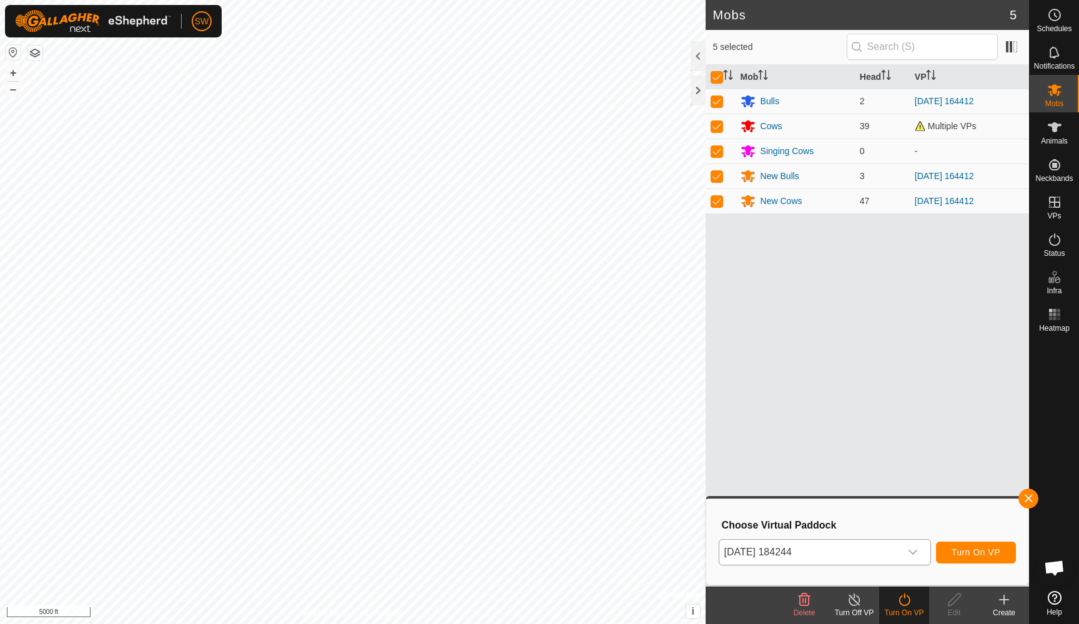
click at [971, 550] on span "Turn On VP" at bounding box center [975, 552] width 49 height 10
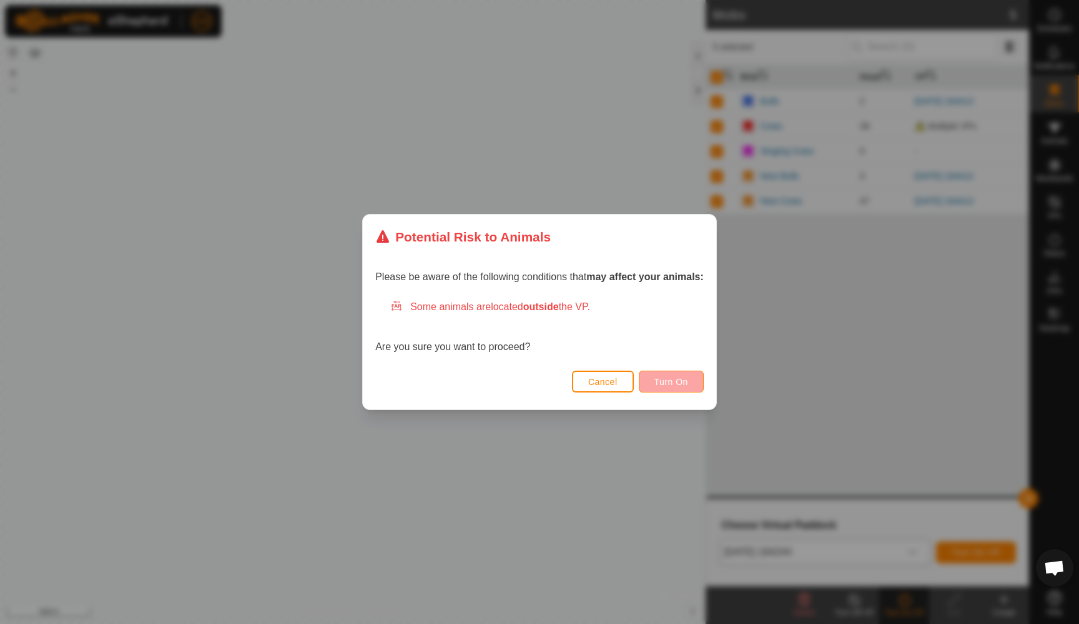
click at [660, 378] on span "Turn On" at bounding box center [671, 382] width 34 height 10
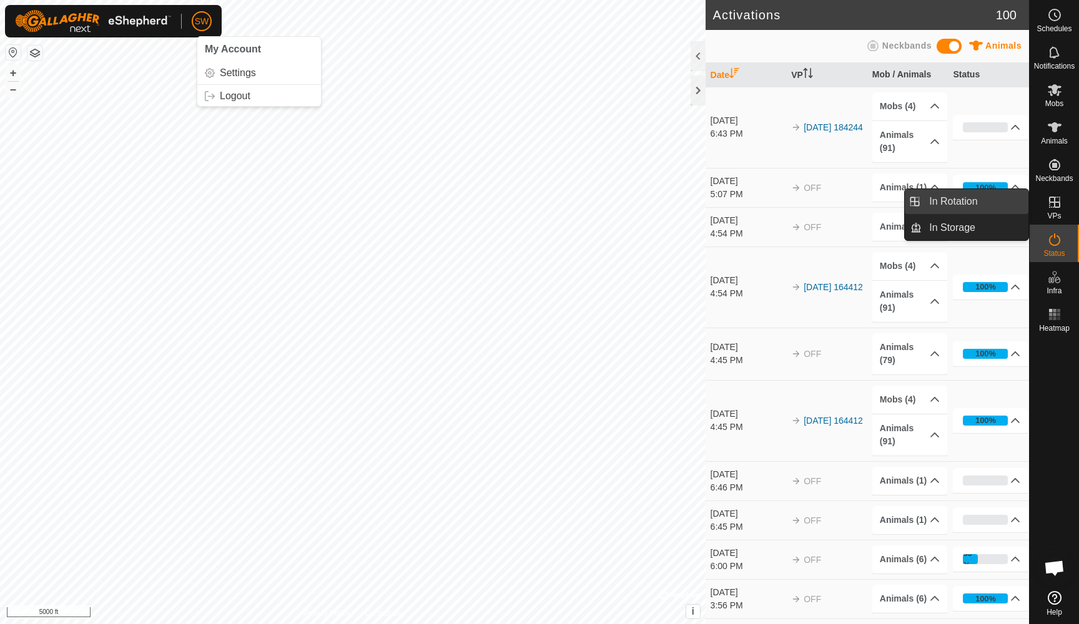
click at [976, 198] on link "In Rotation" at bounding box center [974, 201] width 107 height 25
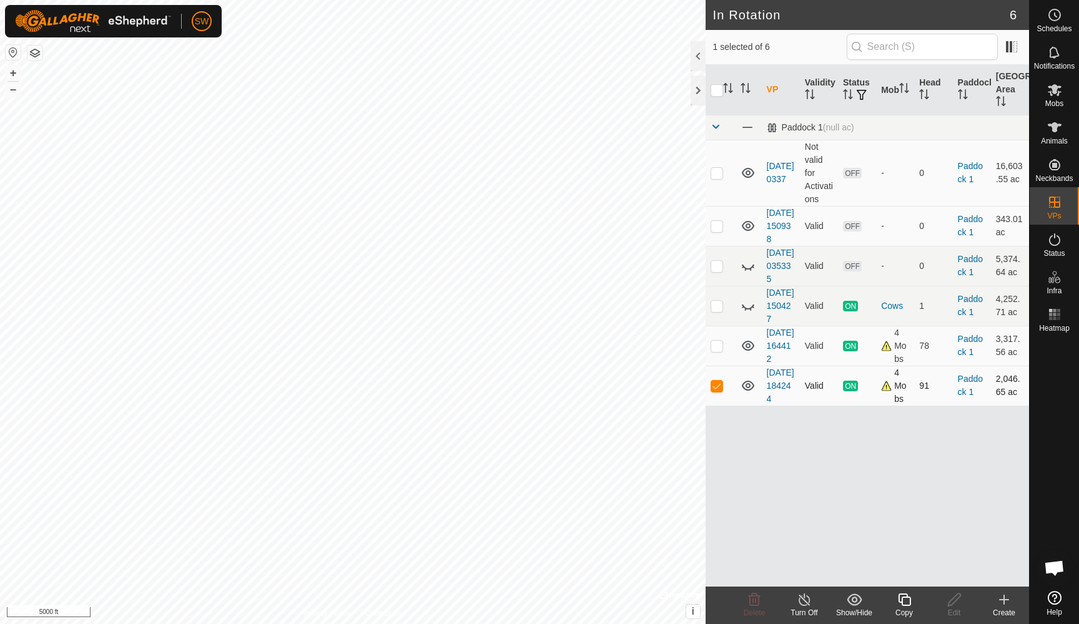
click at [715, 391] on p-checkbox at bounding box center [716, 386] width 12 height 10
checkbox input "false"
click at [720, 351] on p-checkbox at bounding box center [716, 346] width 12 height 10
checkbox input "true"
click at [806, 602] on icon at bounding box center [804, 599] width 16 height 15
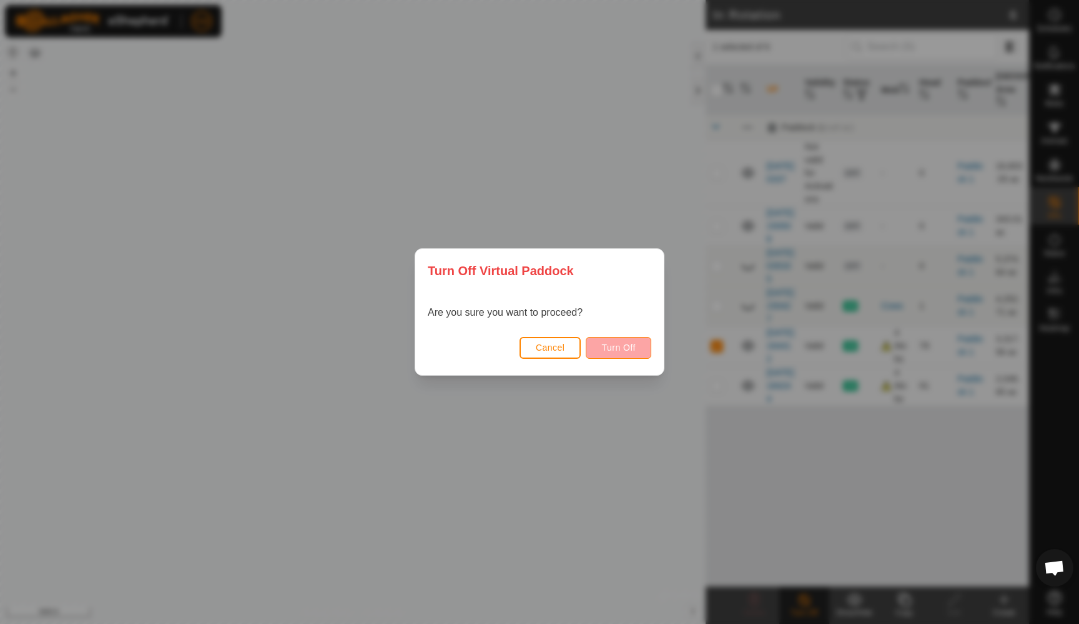
click at [609, 350] on span "Turn Off" at bounding box center [618, 348] width 34 height 10
